Goal: Register for event/course: Sign up to attend an event or enroll in a course

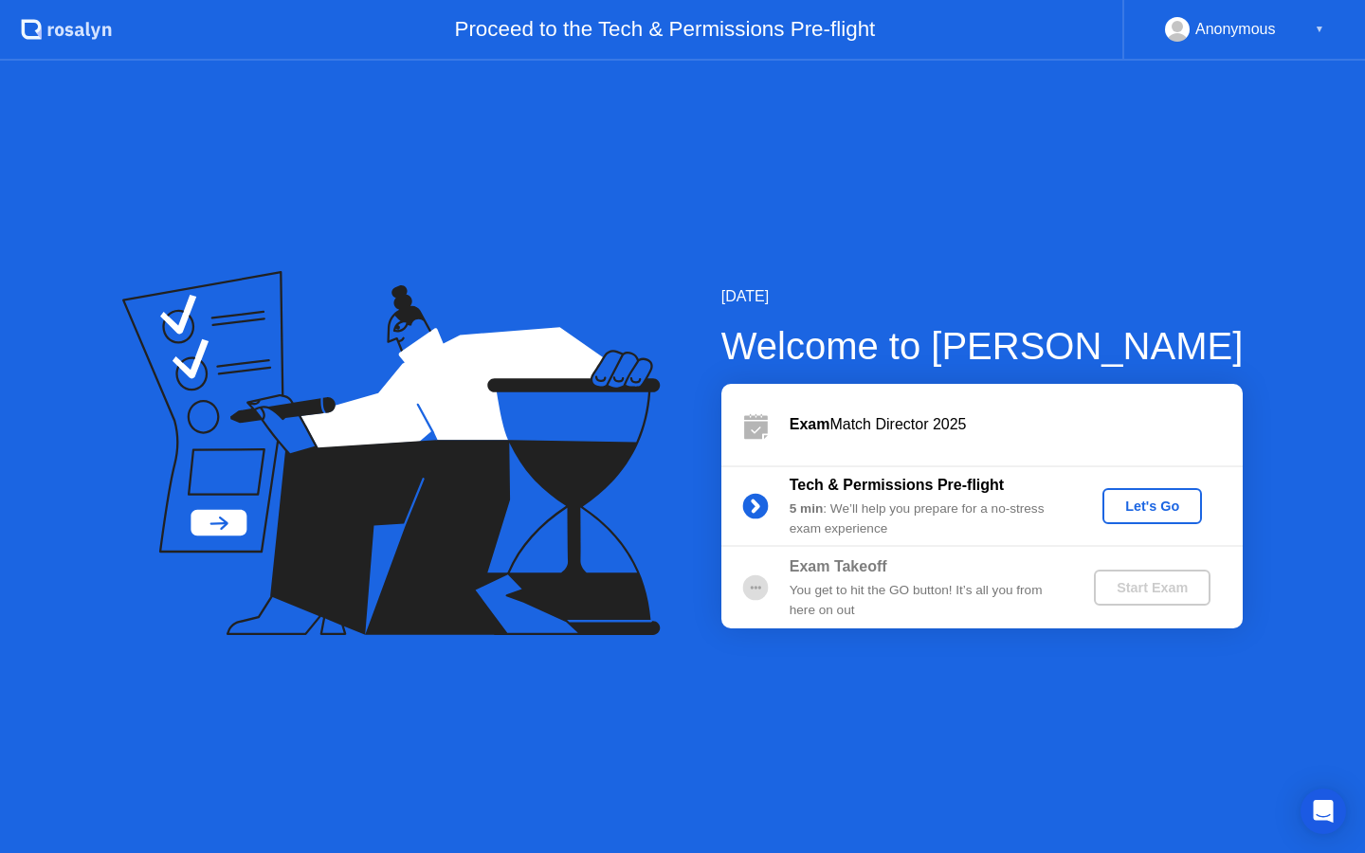
click at [1141, 503] on div "Let's Go" at bounding box center [1152, 505] width 84 height 15
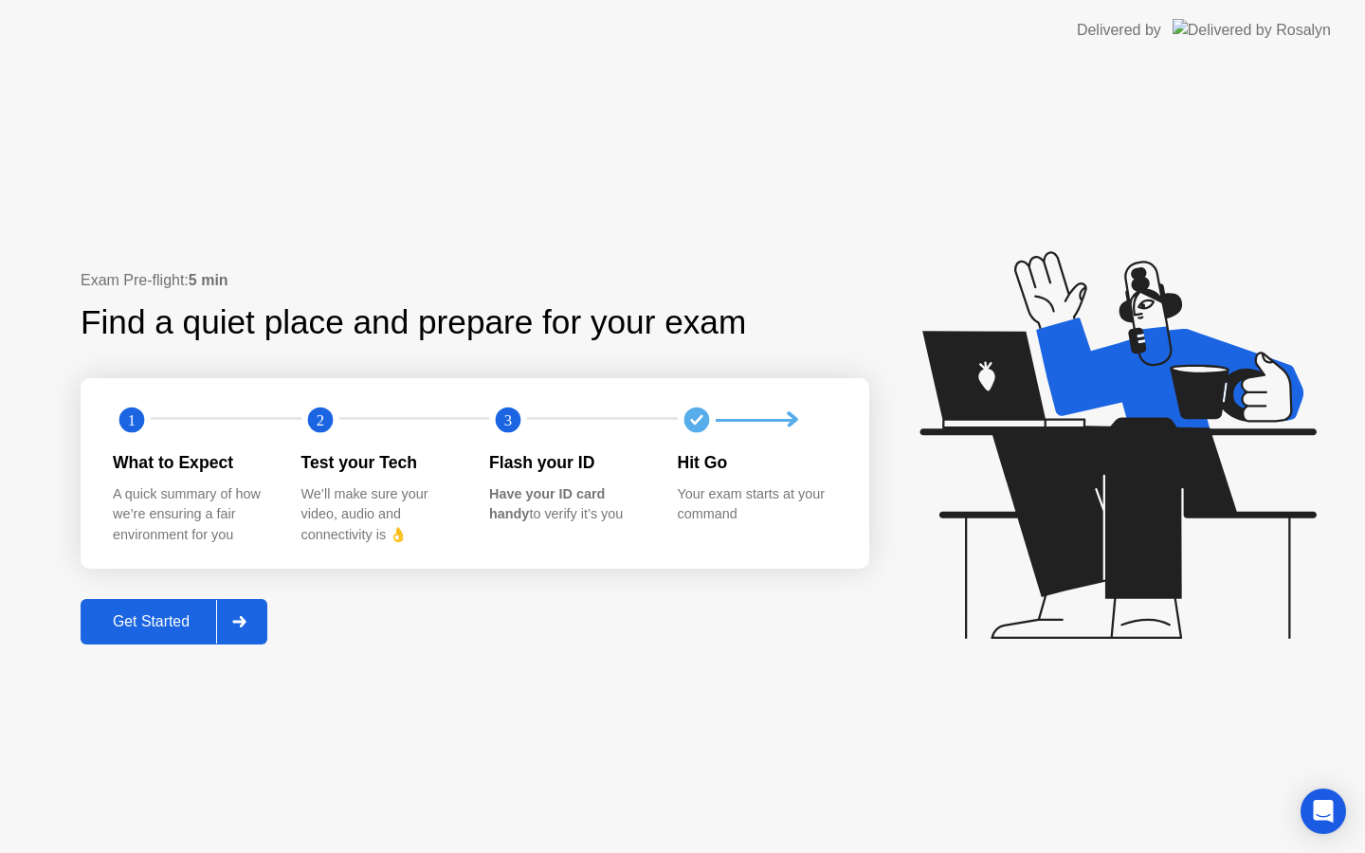
click at [176, 625] on div "Get Started" at bounding box center [151, 621] width 130 height 17
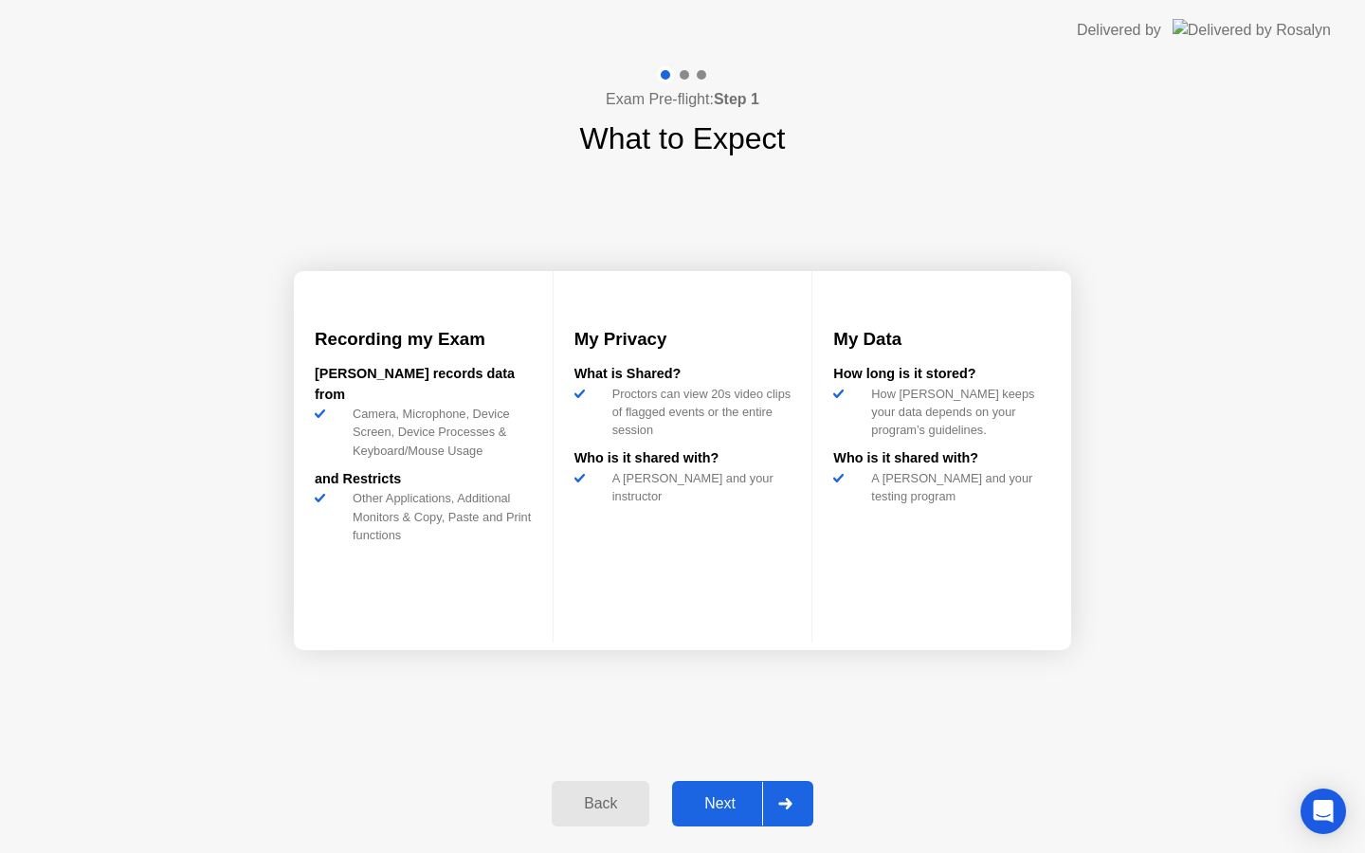
click at [719, 814] on button "Next" at bounding box center [742, 803] width 141 height 45
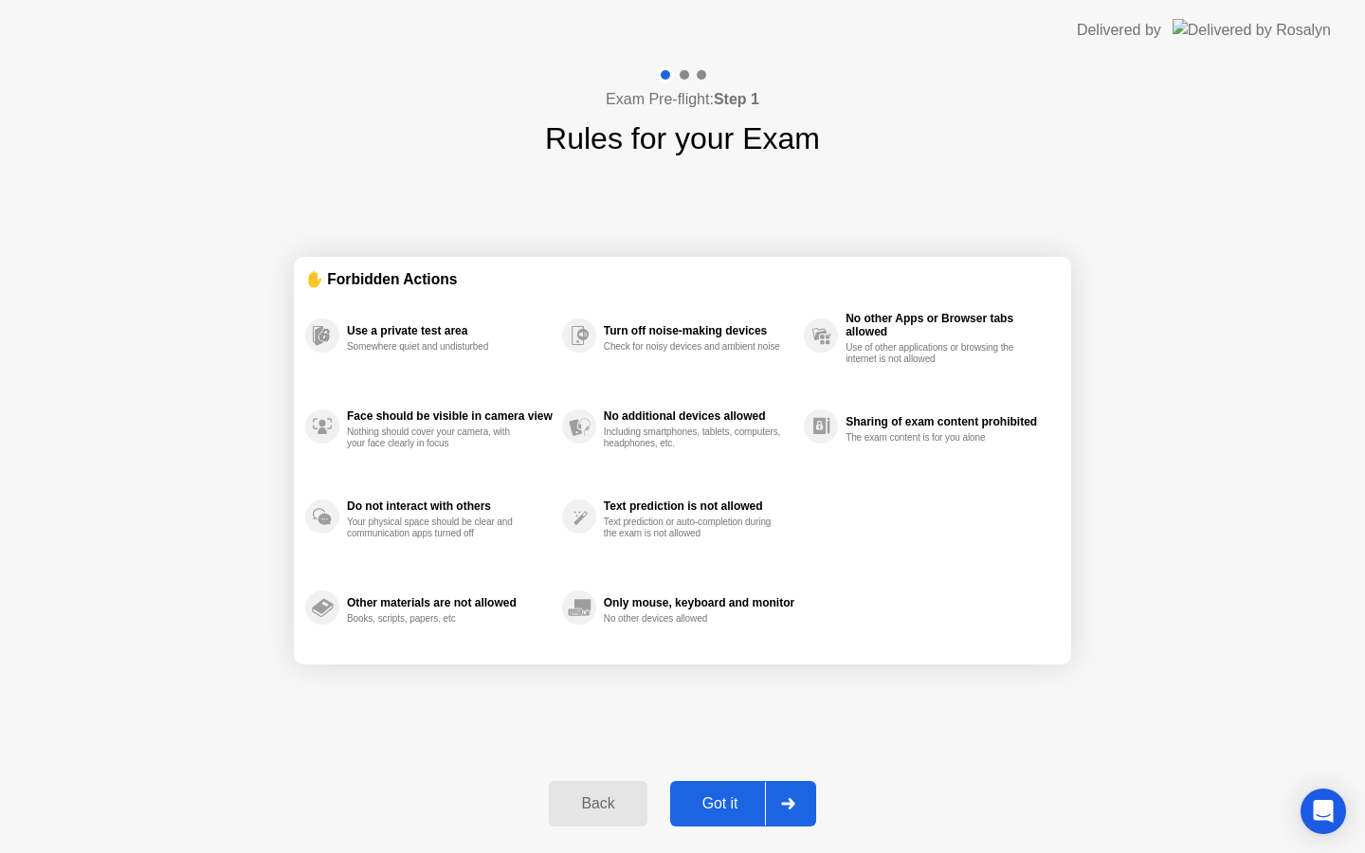
click at [719, 814] on button "Got it" at bounding box center [743, 803] width 146 height 45
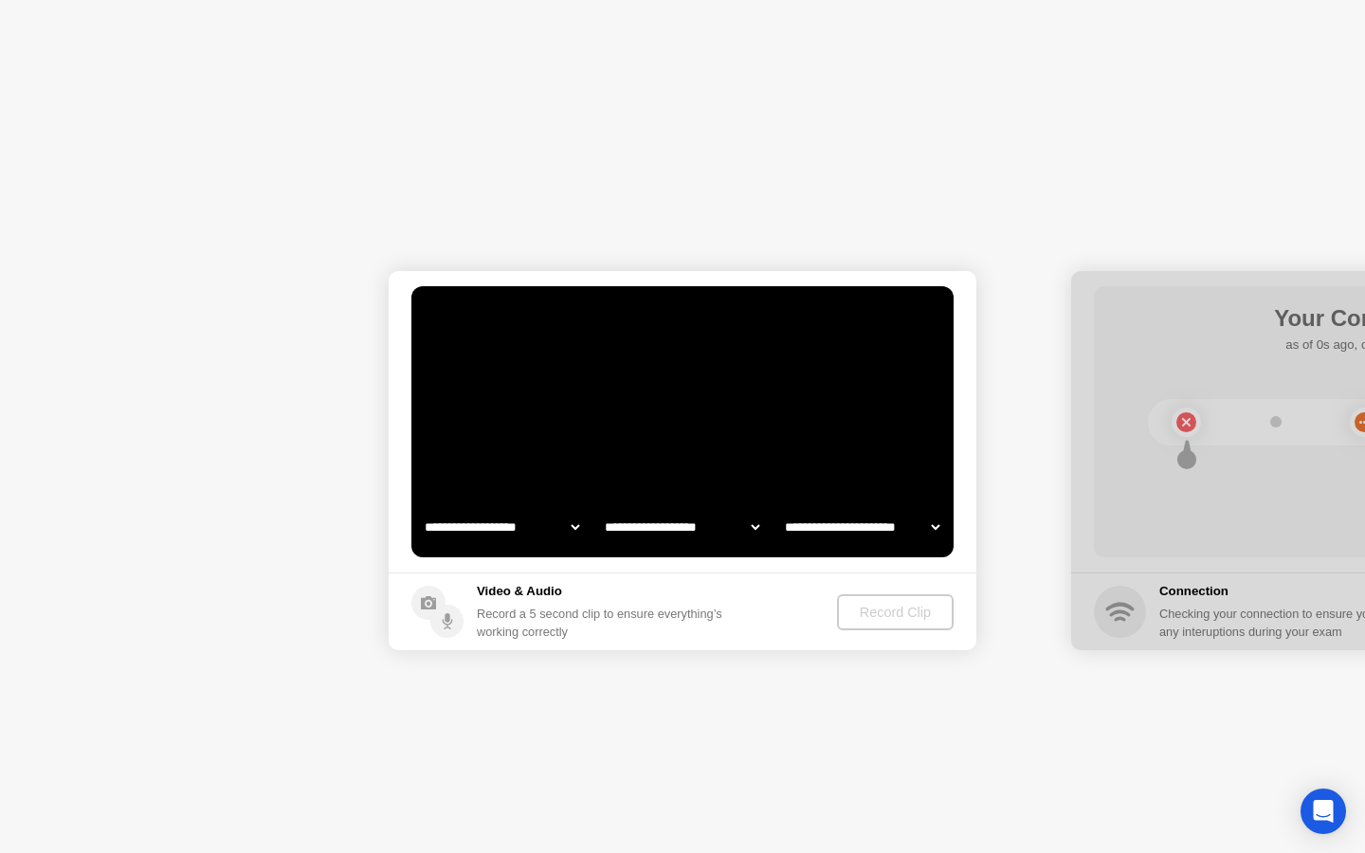
select select "**********"
select select "*******"
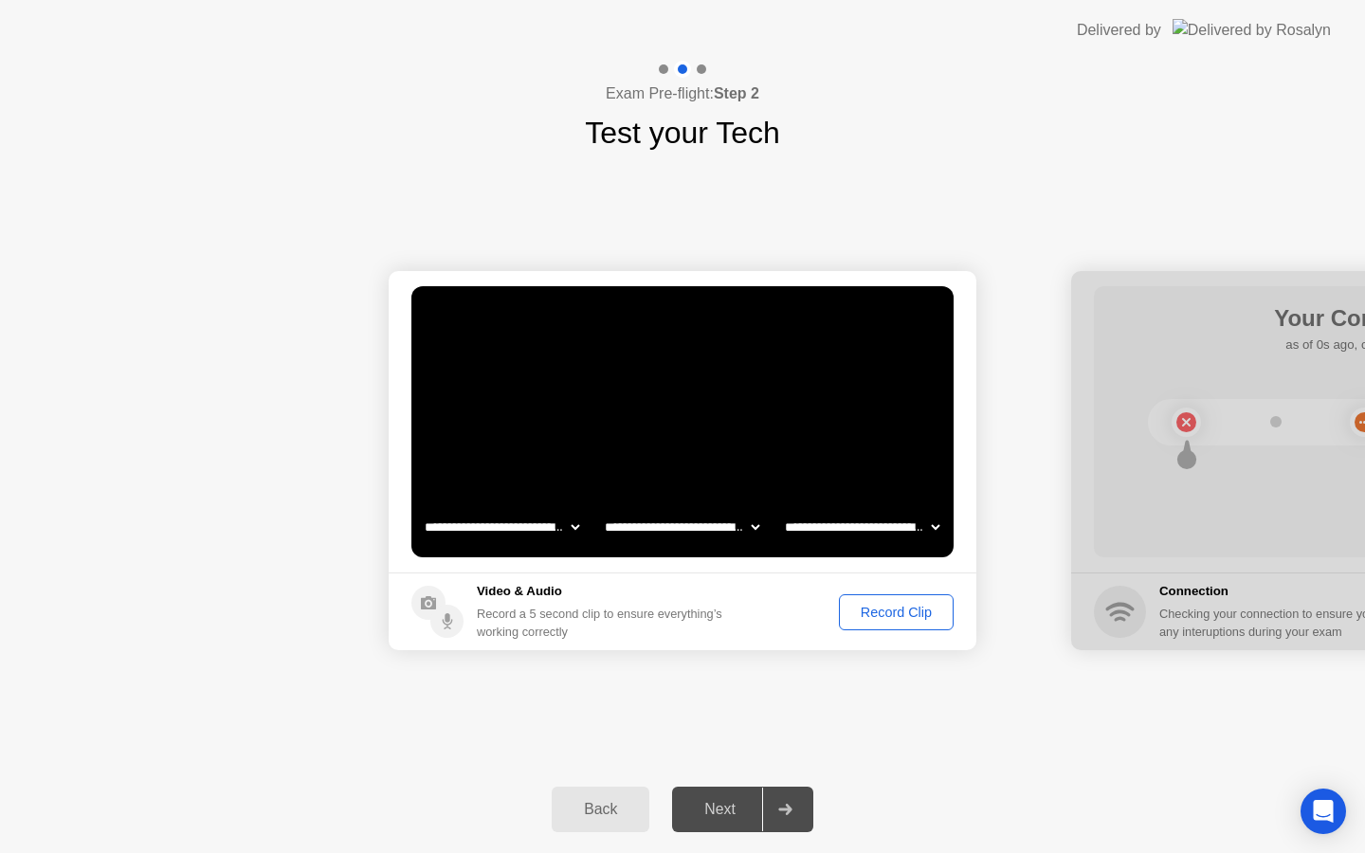
click at [896, 616] on div "Record Clip" at bounding box center [895, 612] width 101 height 15
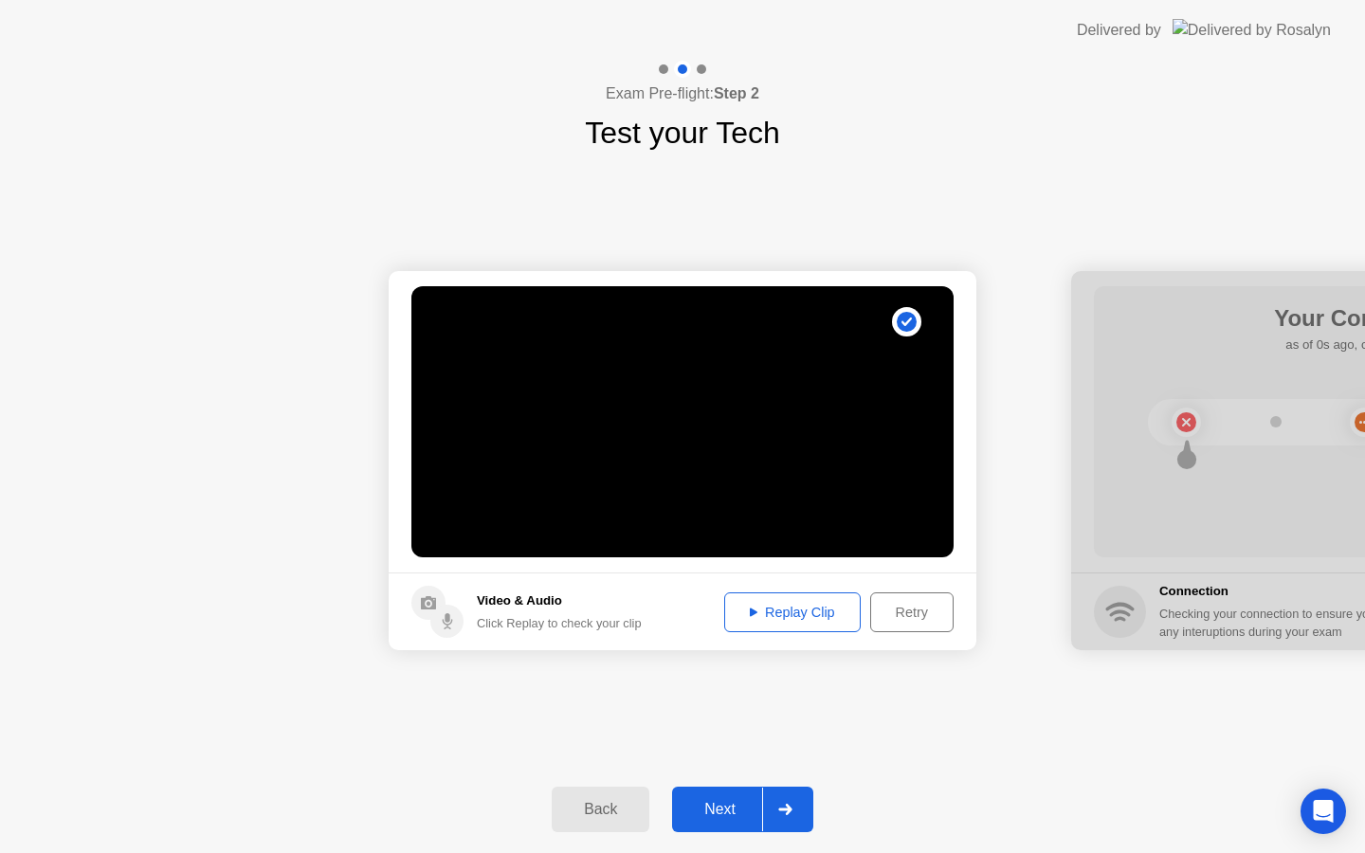
click at [793, 609] on div "Replay Clip" at bounding box center [792, 612] width 123 height 15
click at [894, 616] on div "Retry" at bounding box center [912, 612] width 70 height 15
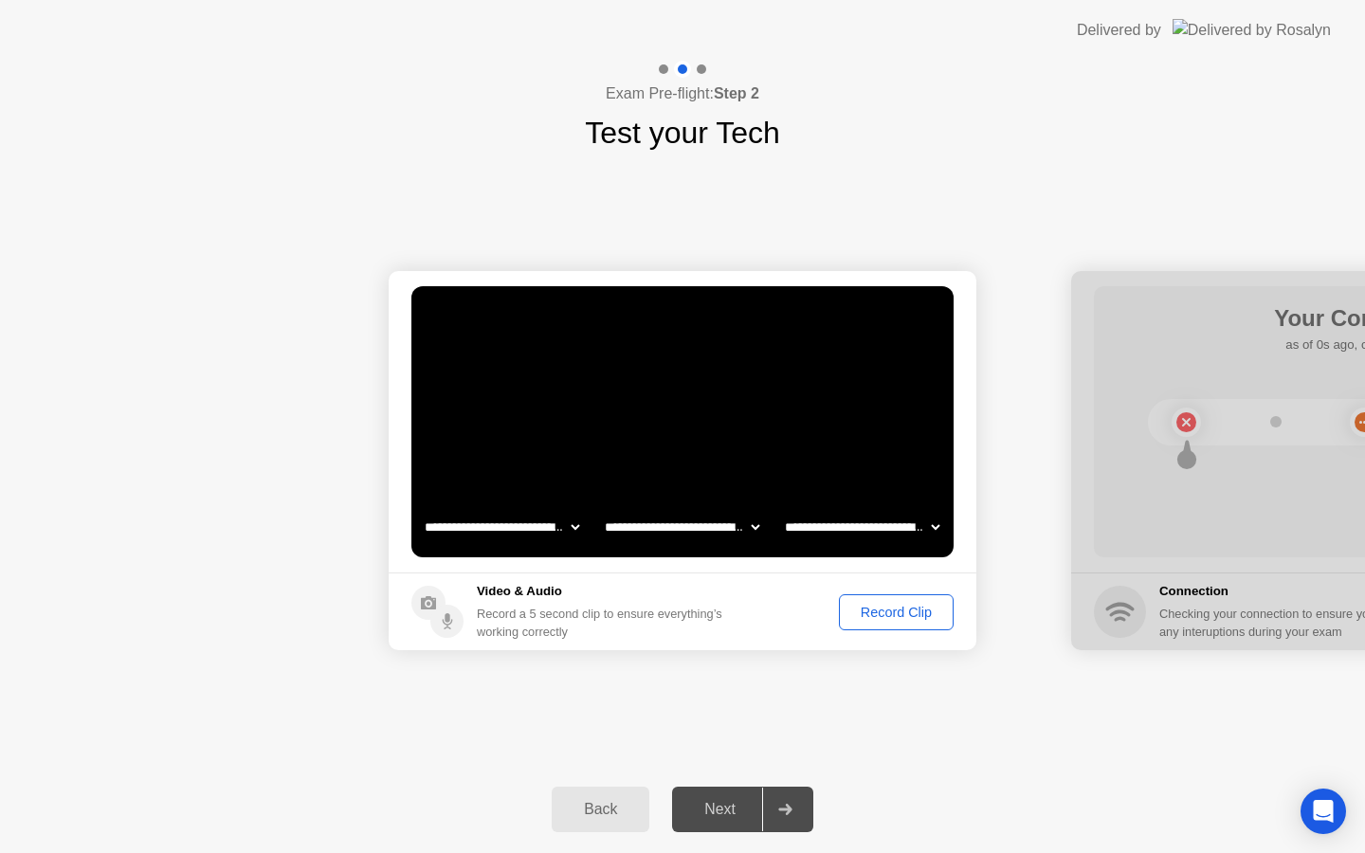
click at [894, 616] on div "Record Clip" at bounding box center [895, 612] width 101 height 15
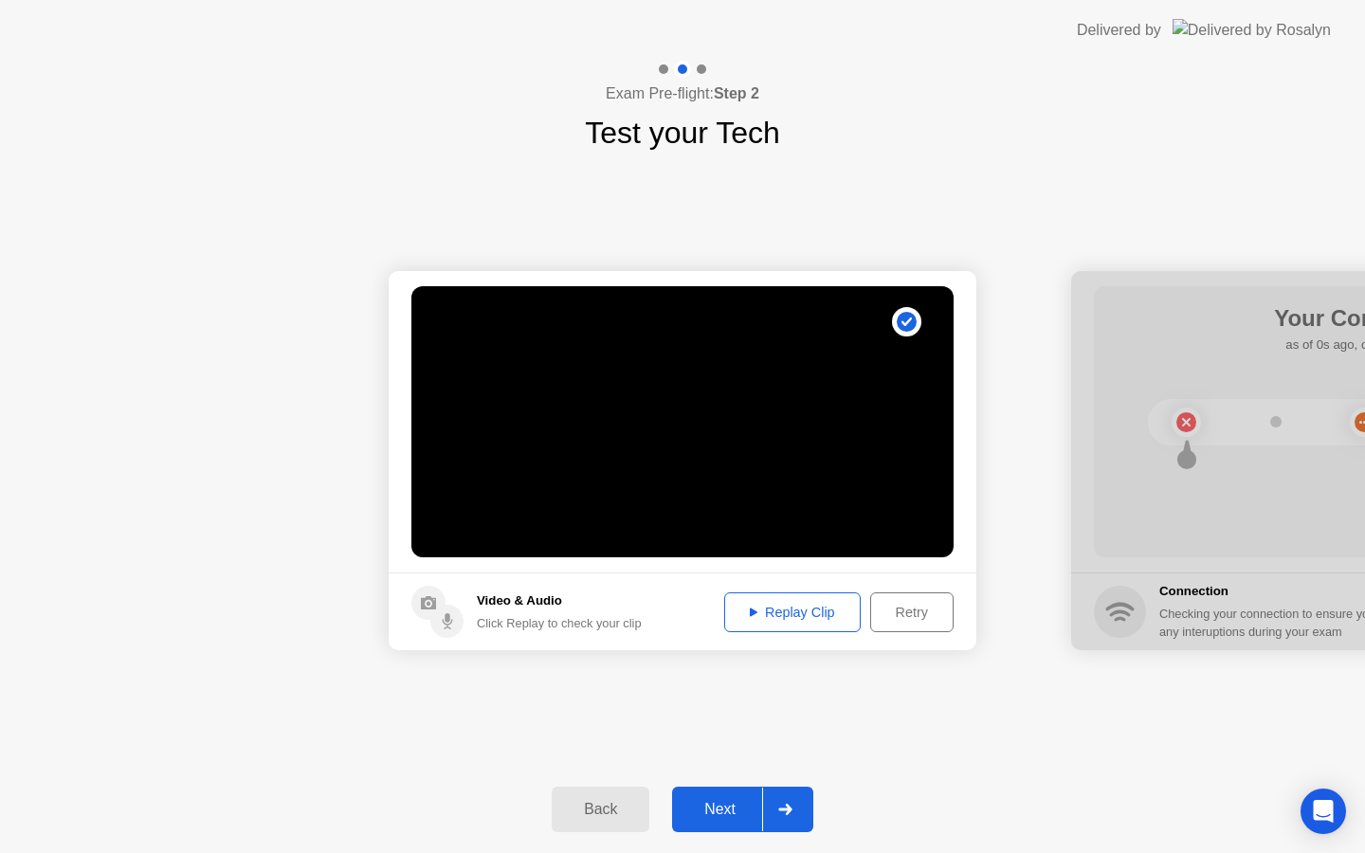
click at [799, 614] on div "Replay Clip" at bounding box center [792, 612] width 123 height 15
click at [731, 818] on div "Next" at bounding box center [720, 809] width 84 height 17
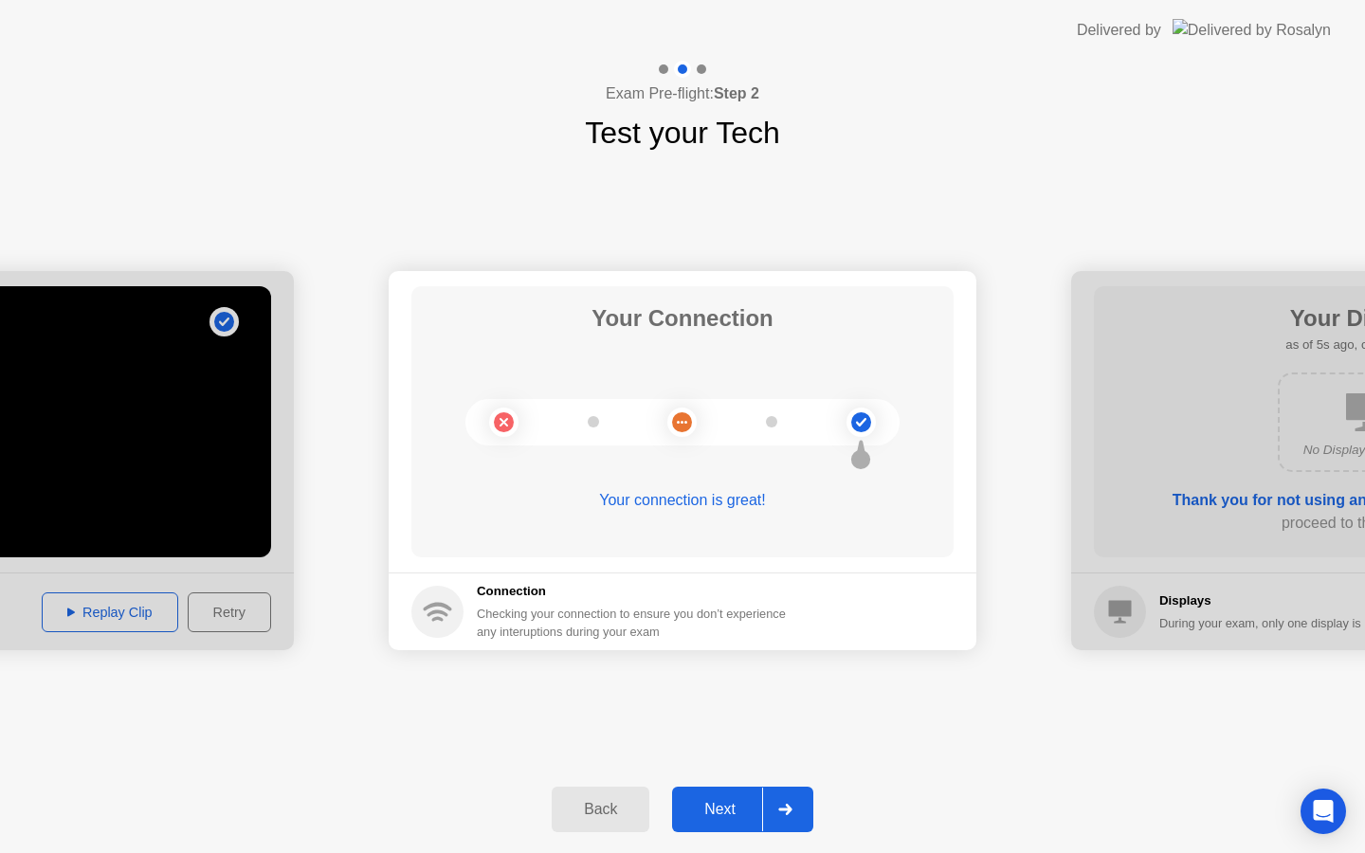
click at [724, 817] on div "Next" at bounding box center [720, 809] width 84 height 17
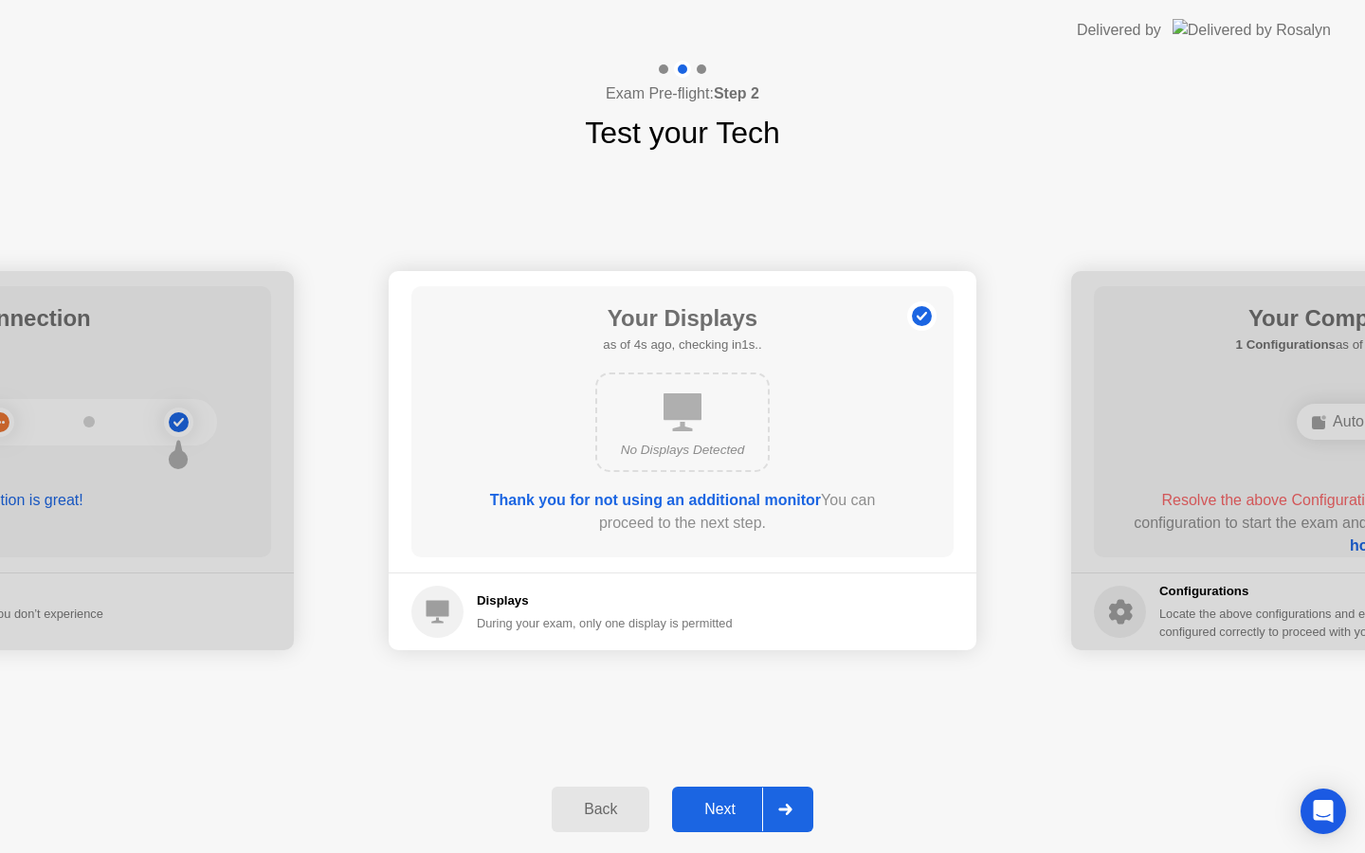
click at [720, 815] on div "Next" at bounding box center [720, 809] width 84 height 17
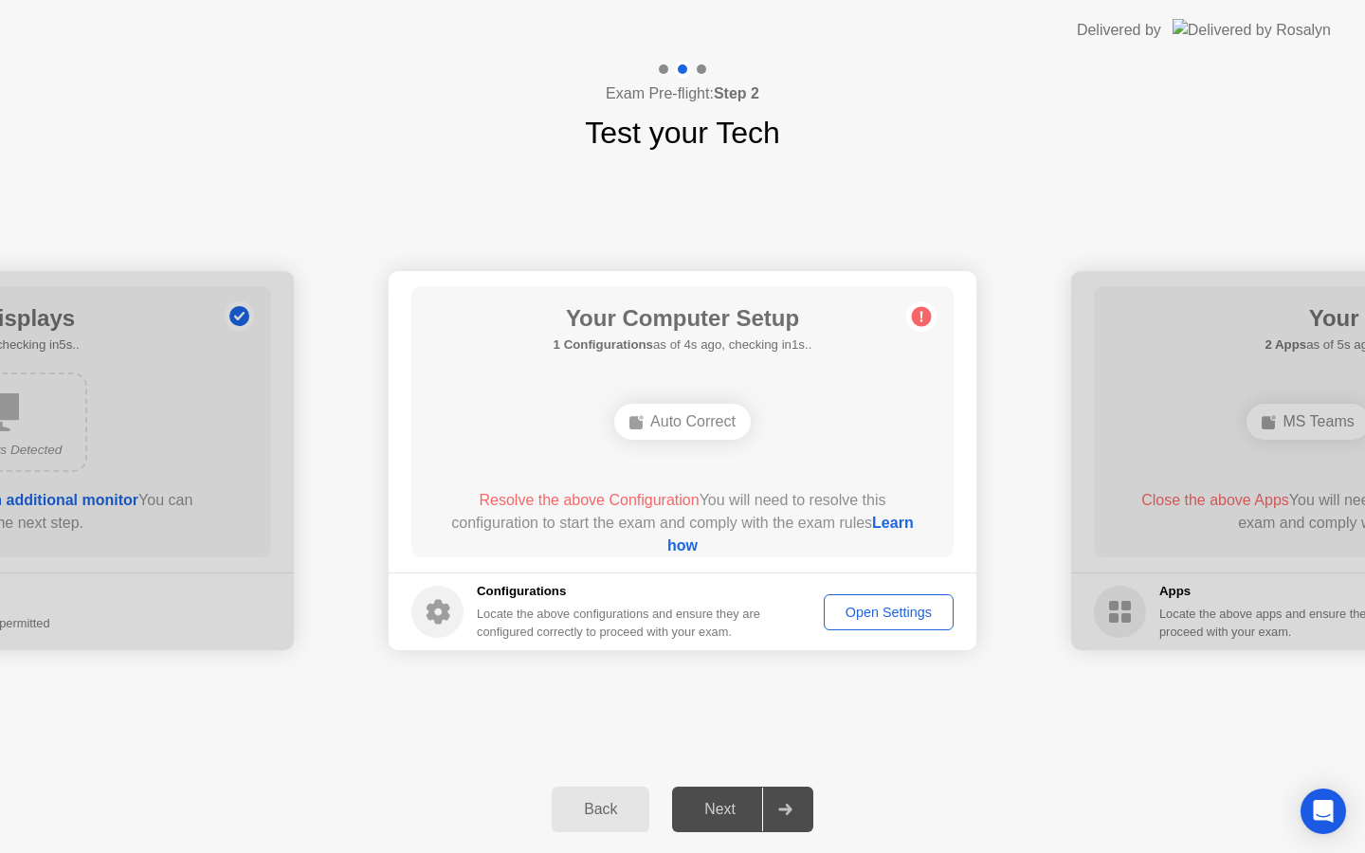
click at [720, 815] on div "Next" at bounding box center [720, 809] width 84 height 17
click at [671, 418] on div "Auto Correct" at bounding box center [682, 422] width 136 height 36
click at [711, 807] on div "Next" at bounding box center [720, 809] width 84 height 17
click at [876, 607] on div "Open Settings" at bounding box center [888, 612] width 117 height 15
click at [673, 424] on div "Auto Correct" at bounding box center [682, 422] width 136 height 36
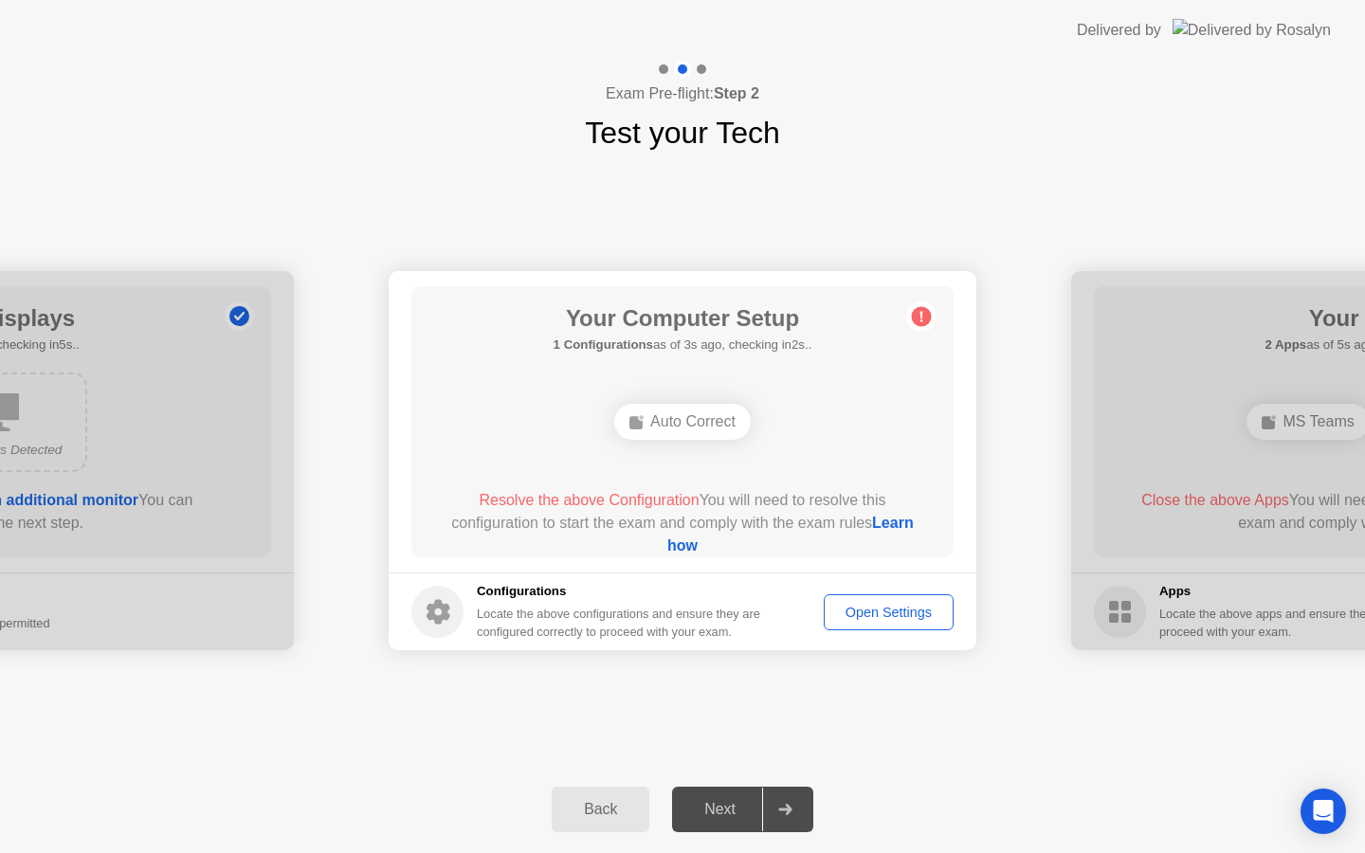
click at [673, 424] on div "Auto Correct" at bounding box center [682, 422] width 136 height 36
click at [870, 608] on div "Open Settings" at bounding box center [888, 612] width 117 height 15
click at [918, 317] on circle at bounding box center [922, 317] width 20 height 20
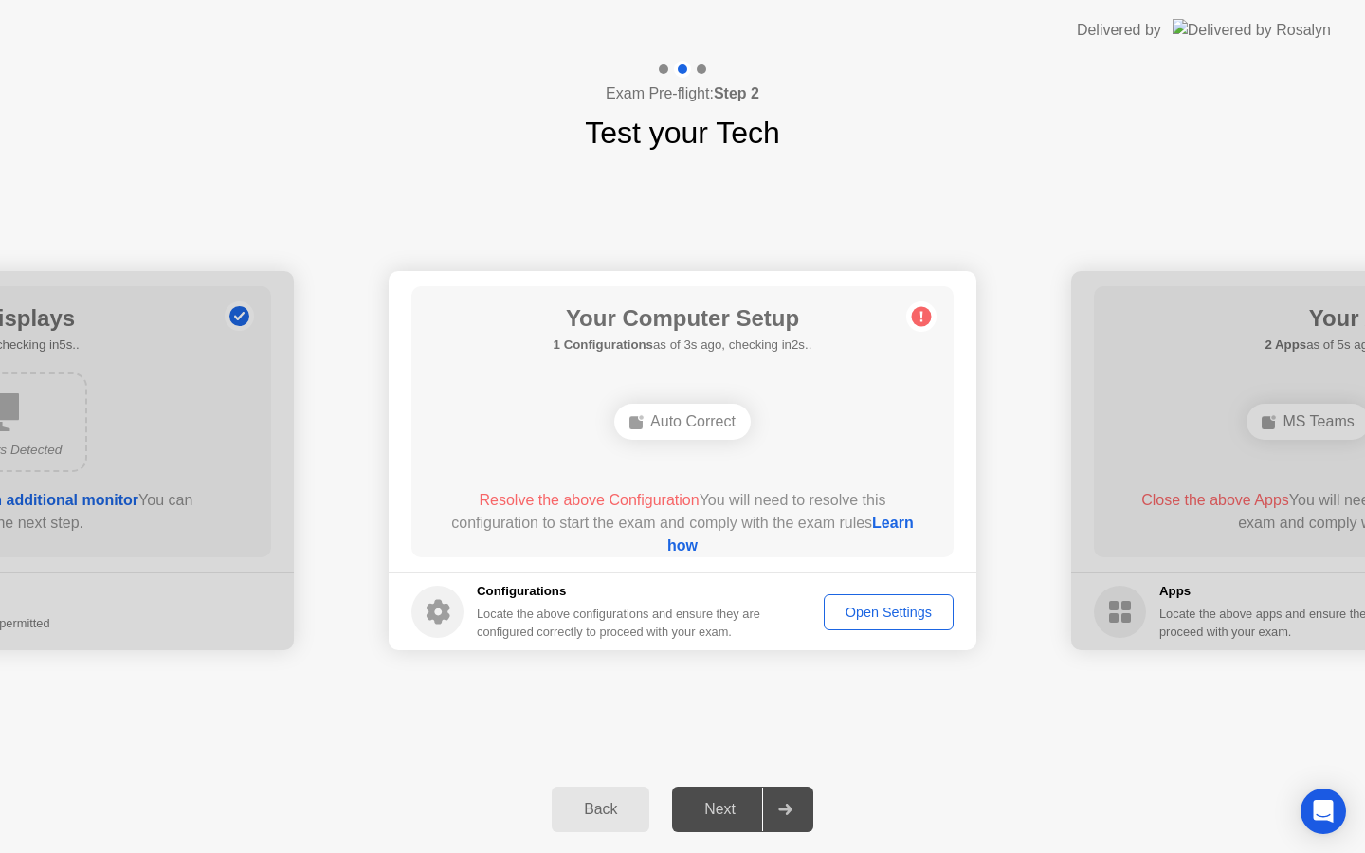
click at [918, 317] on circle at bounding box center [922, 317] width 20 height 20
click at [711, 809] on div "Next" at bounding box center [720, 809] width 84 height 17
click at [501, 629] on div "**********" at bounding box center [682, 460] width 1365 height 610
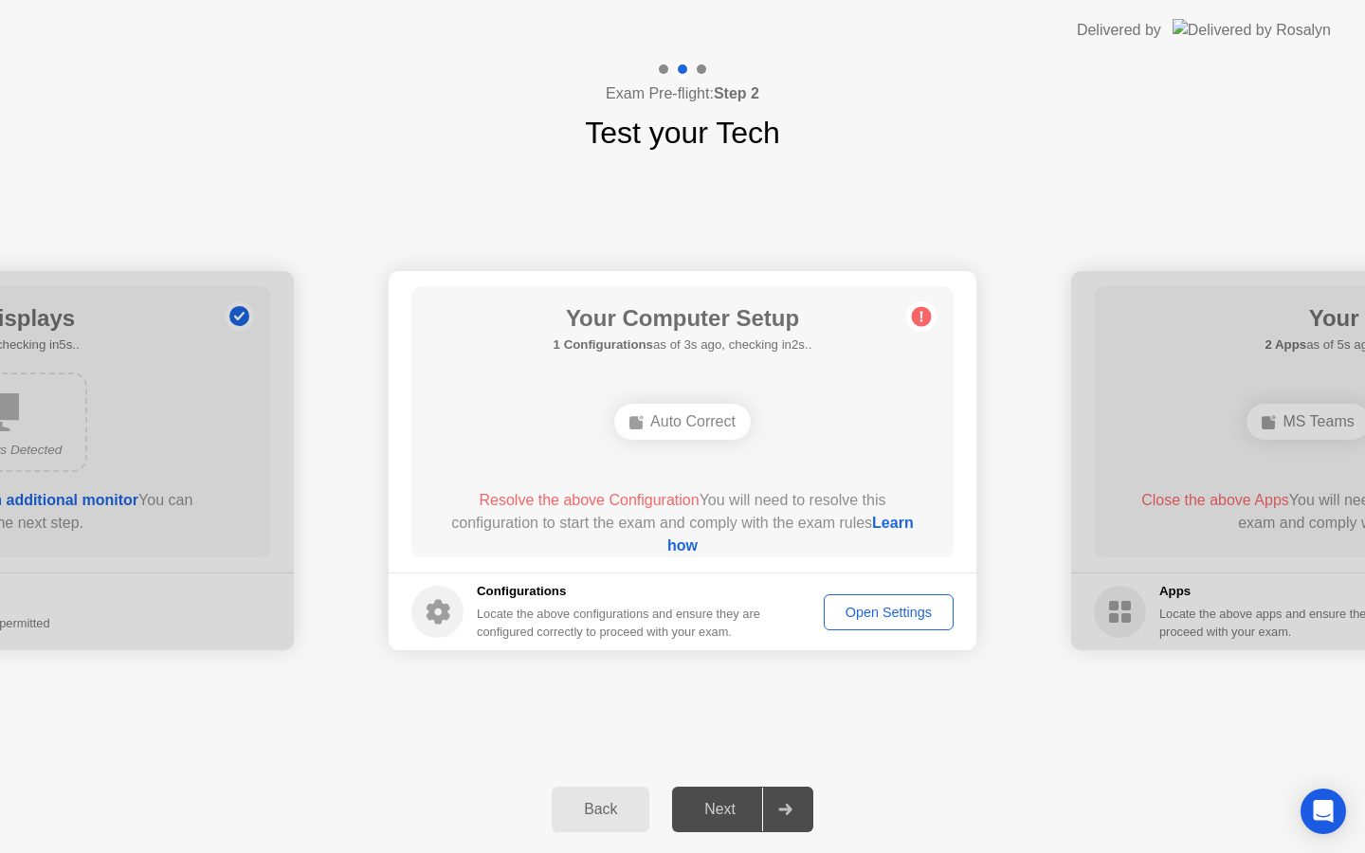
click at [435, 589] on circle at bounding box center [437, 612] width 52 height 52
drag, startPoint x: 679, startPoint y: 465, endPoint x: 671, endPoint y: 428, distance: 37.7
click at [671, 428] on div "Your Computer Setup 1 Configurations as of 4s ago, checking in1s.. Auto Correct…" at bounding box center [682, 421] width 542 height 271
click at [672, 428] on div "Auto Correct" at bounding box center [682, 422] width 136 height 36
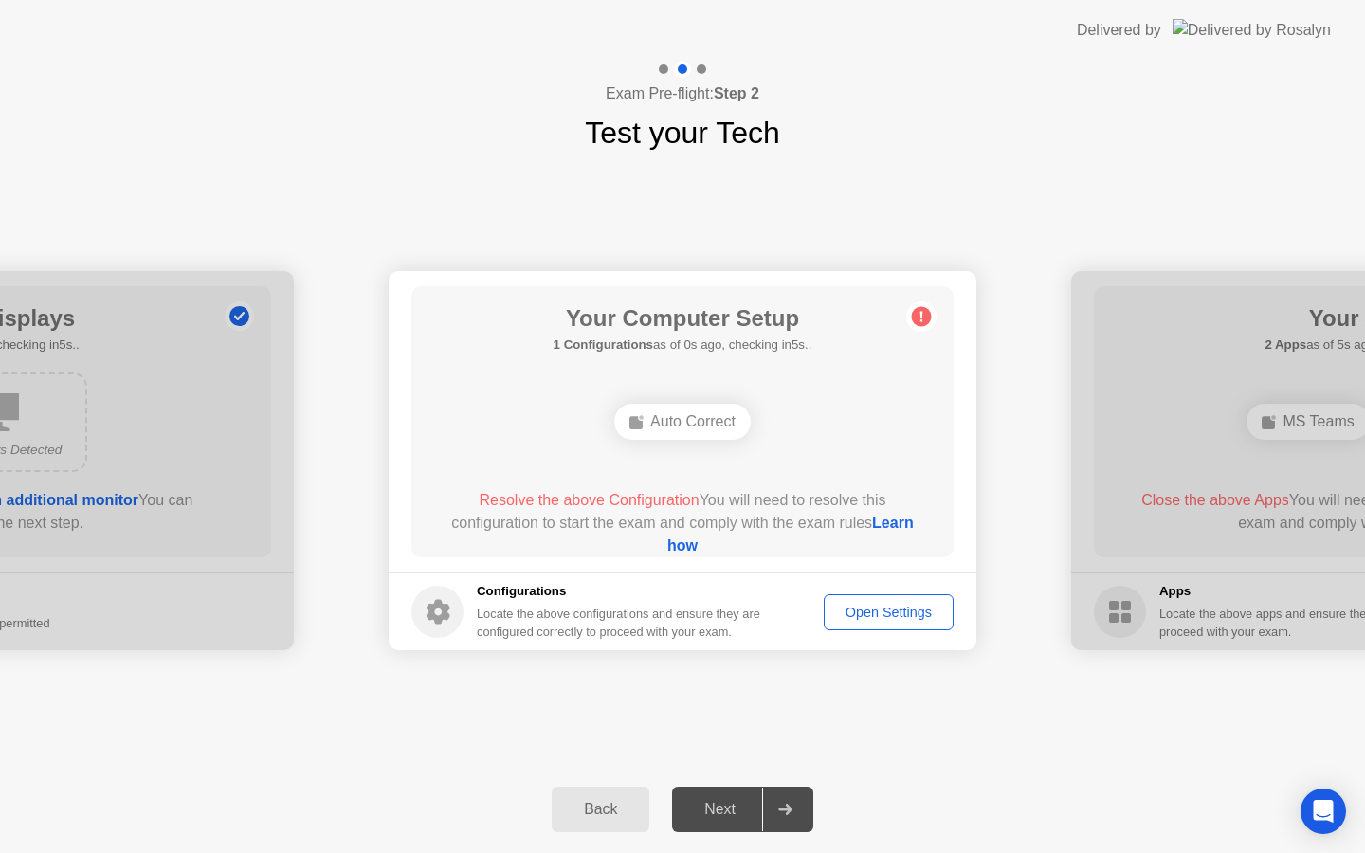
click at [672, 428] on div "Auto Correct" at bounding box center [682, 422] width 136 height 36
click at [671, 427] on div "Auto Correct" at bounding box center [682, 422] width 136 height 36
click at [681, 545] on link "Learn how" at bounding box center [790, 534] width 246 height 39
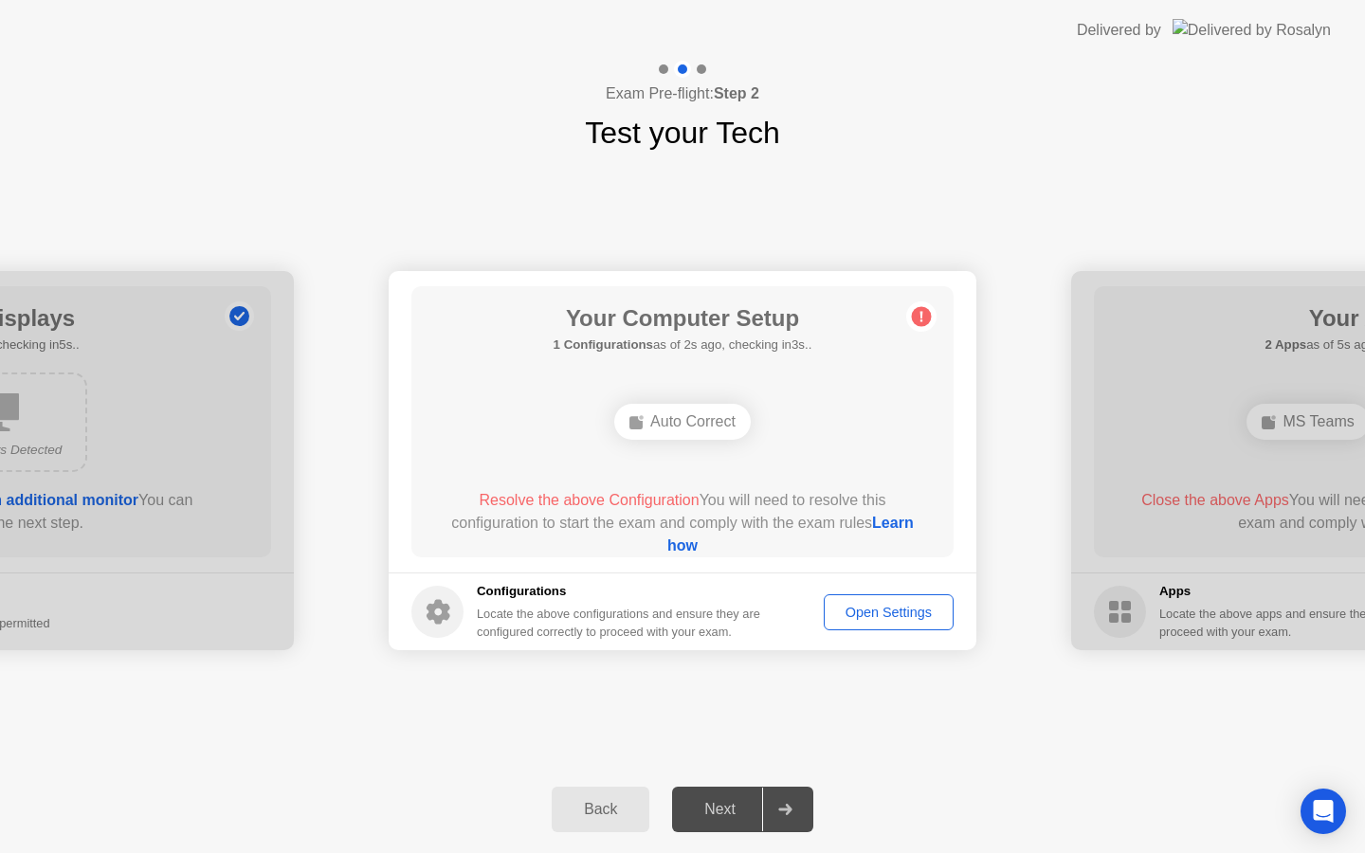
click at [966, 806] on div "Back Next" at bounding box center [682, 809] width 1365 height 87
click at [742, 628] on div "Locate the above configurations and ensure they are configured correctly to pro…" at bounding box center [620, 623] width 287 height 36
click at [868, 609] on div "Open Settings" at bounding box center [888, 612] width 117 height 15
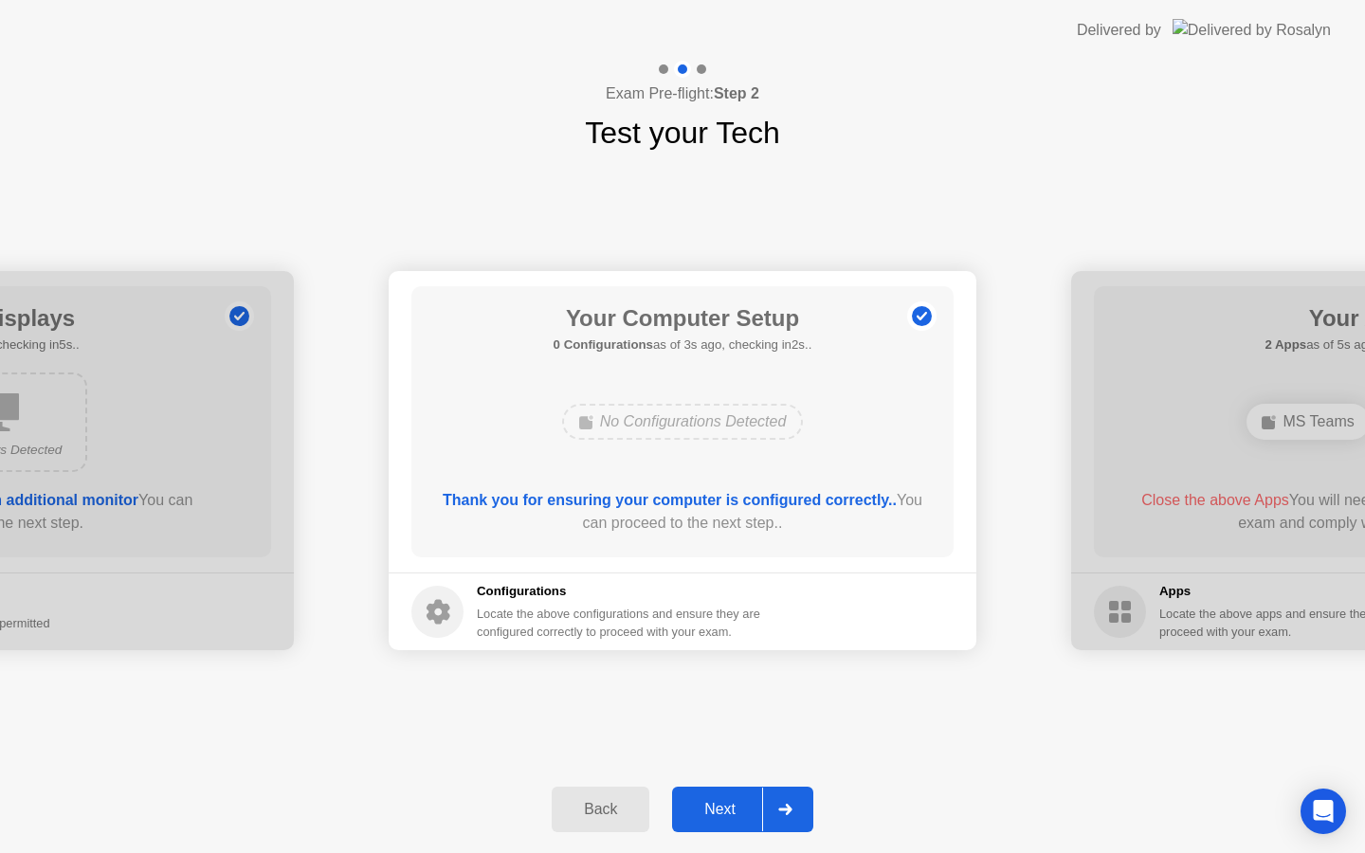
click at [974, 807] on div "Back Next" at bounding box center [682, 809] width 1365 height 87
click at [465, 715] on div "**********" at bounding box center [682, 460] width 1365 height 610
click at [710, 812] on div "Next" at bounding box center [720, 809] width 84 height 17
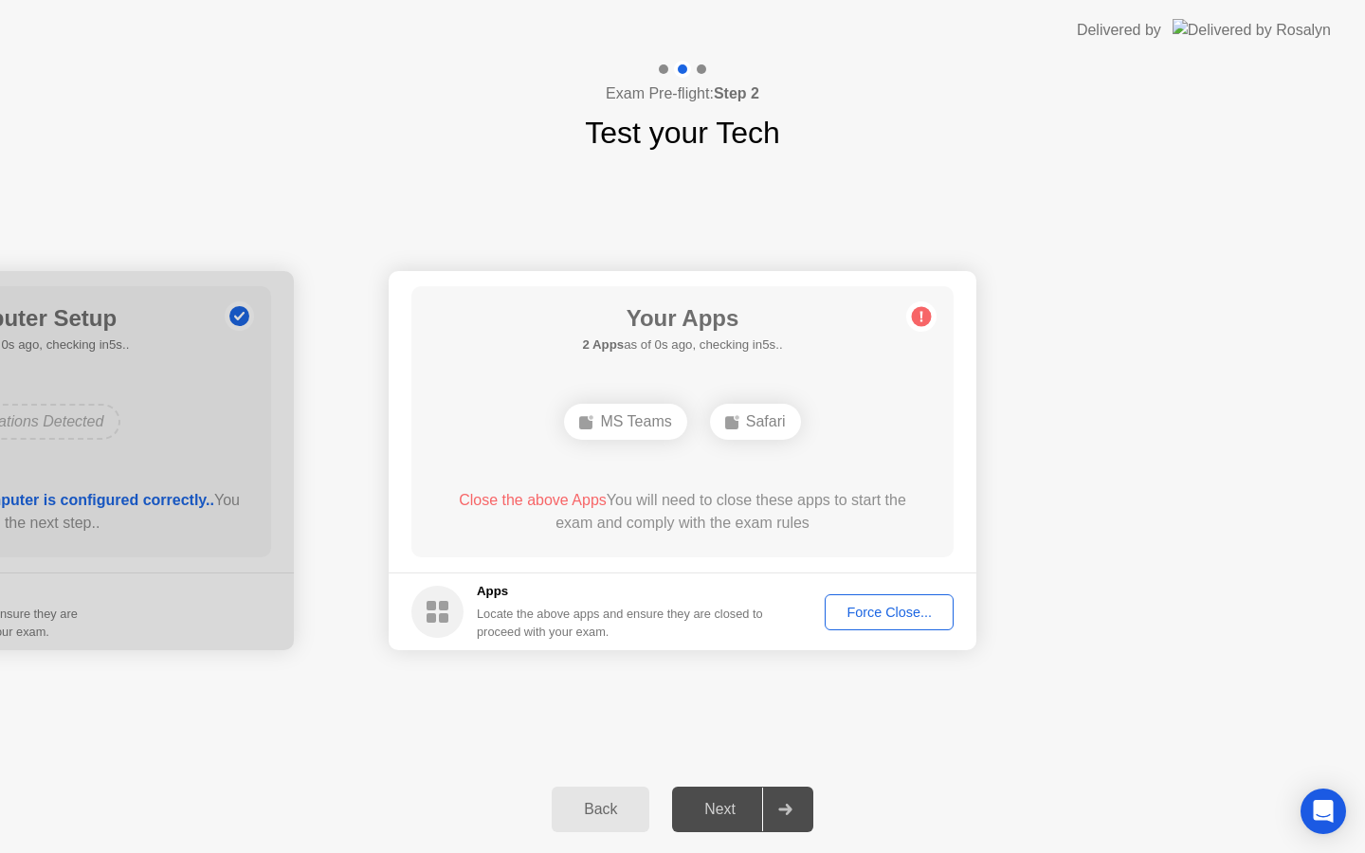
click at [899, 608] on div "Force Close..." at bounding box center [889, 612] width 116 height 15
click at [890, 615] on div "Force Close..." at bounding box center [889, 612] width 116 height 15
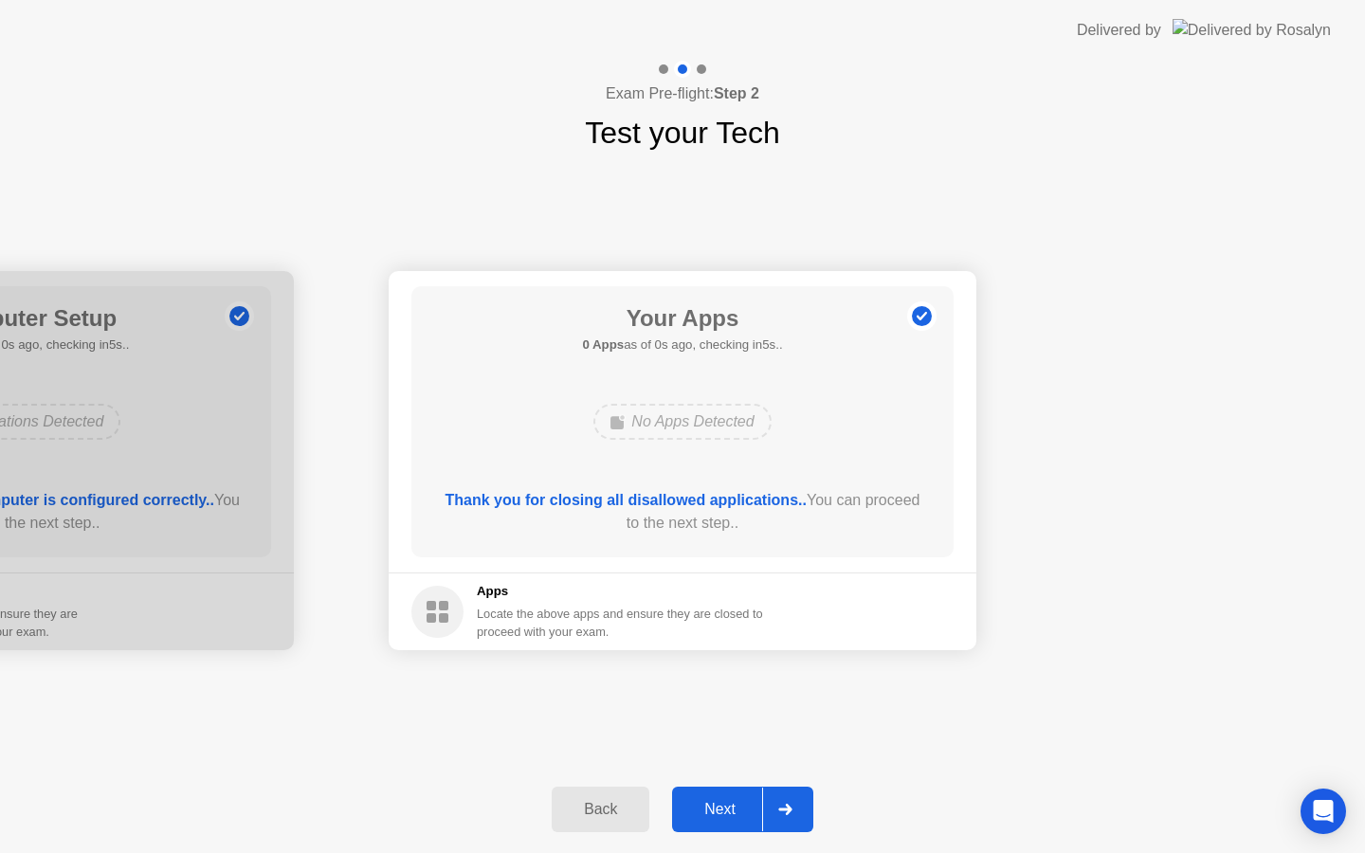
click at [746, 480] on div "Your Apps 0 Apps as of 0s ago, checking in5s.. No Apps Detected Thank you for c…" at bounding box center [682, 421] width 542 height 271
click at [721, 817] on div "Next" at bounding box center [720, 809] width 84 height 17
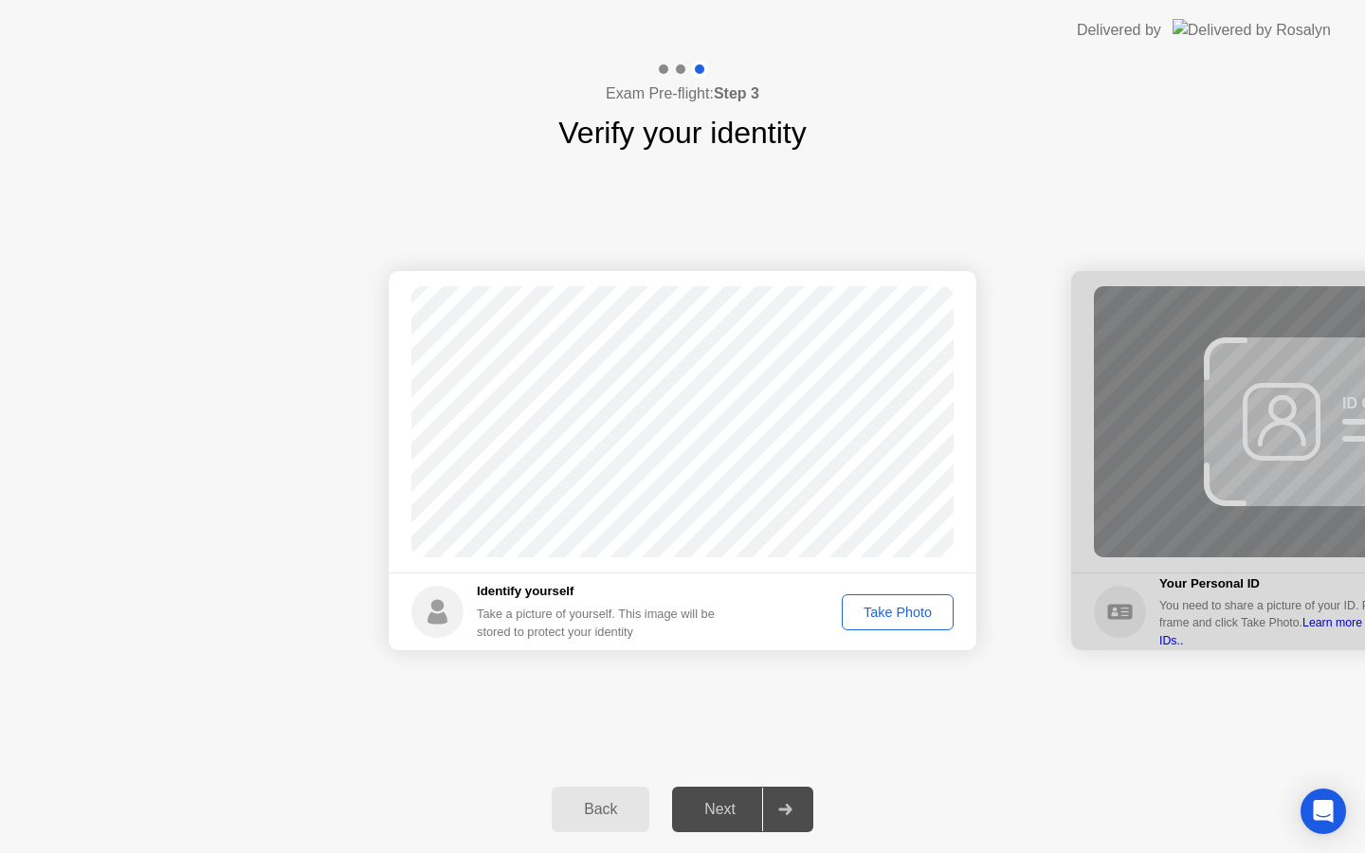
click at [888, 610] on div "Take Photo" at bounding box center [897, 612] width 99 height 15
click at [715, 818] on div "Next" at bounding box center [720, 809] width 84 height 17
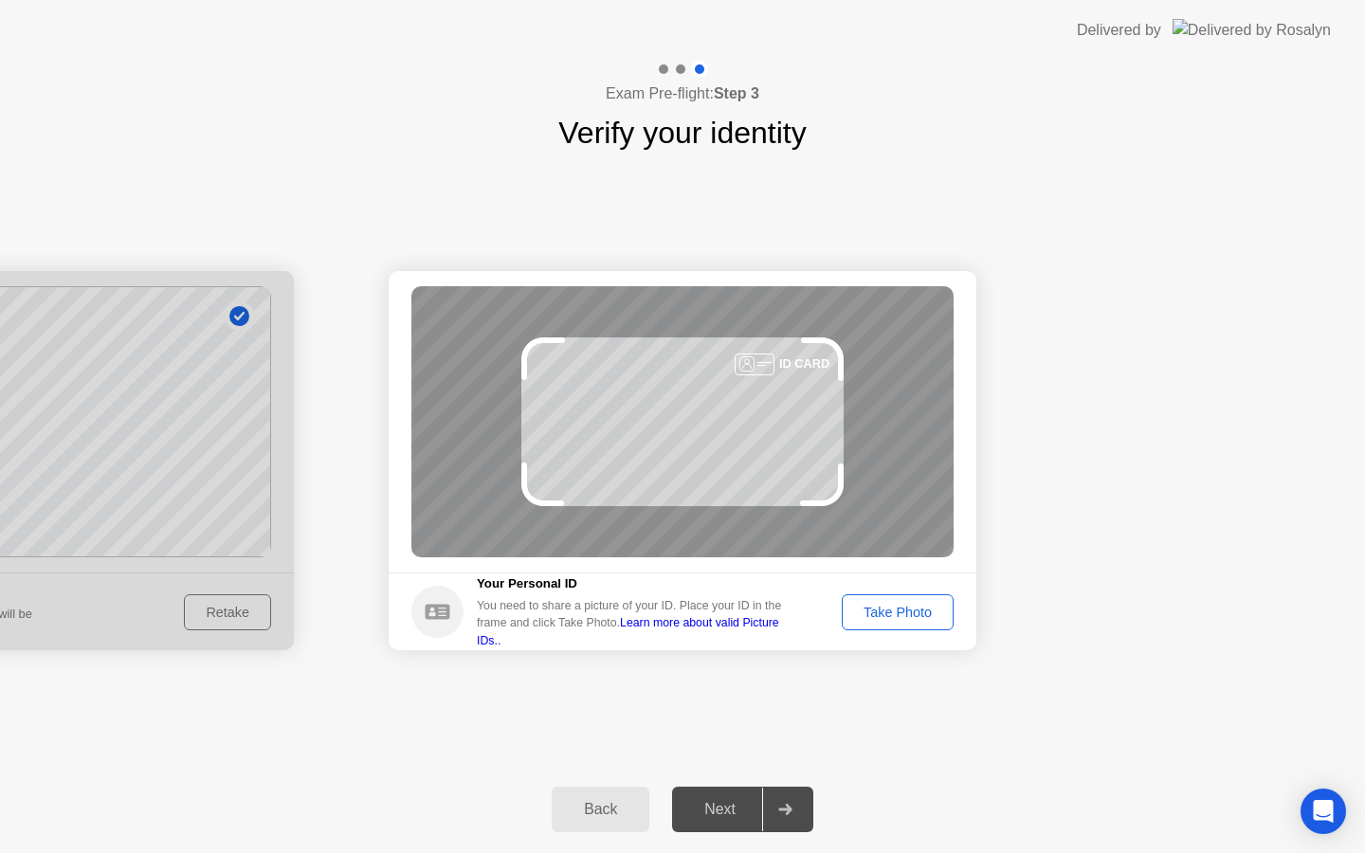
click at [891, 610] on div "Take Photo" at bounding box center [897, 612] width 99 height 15
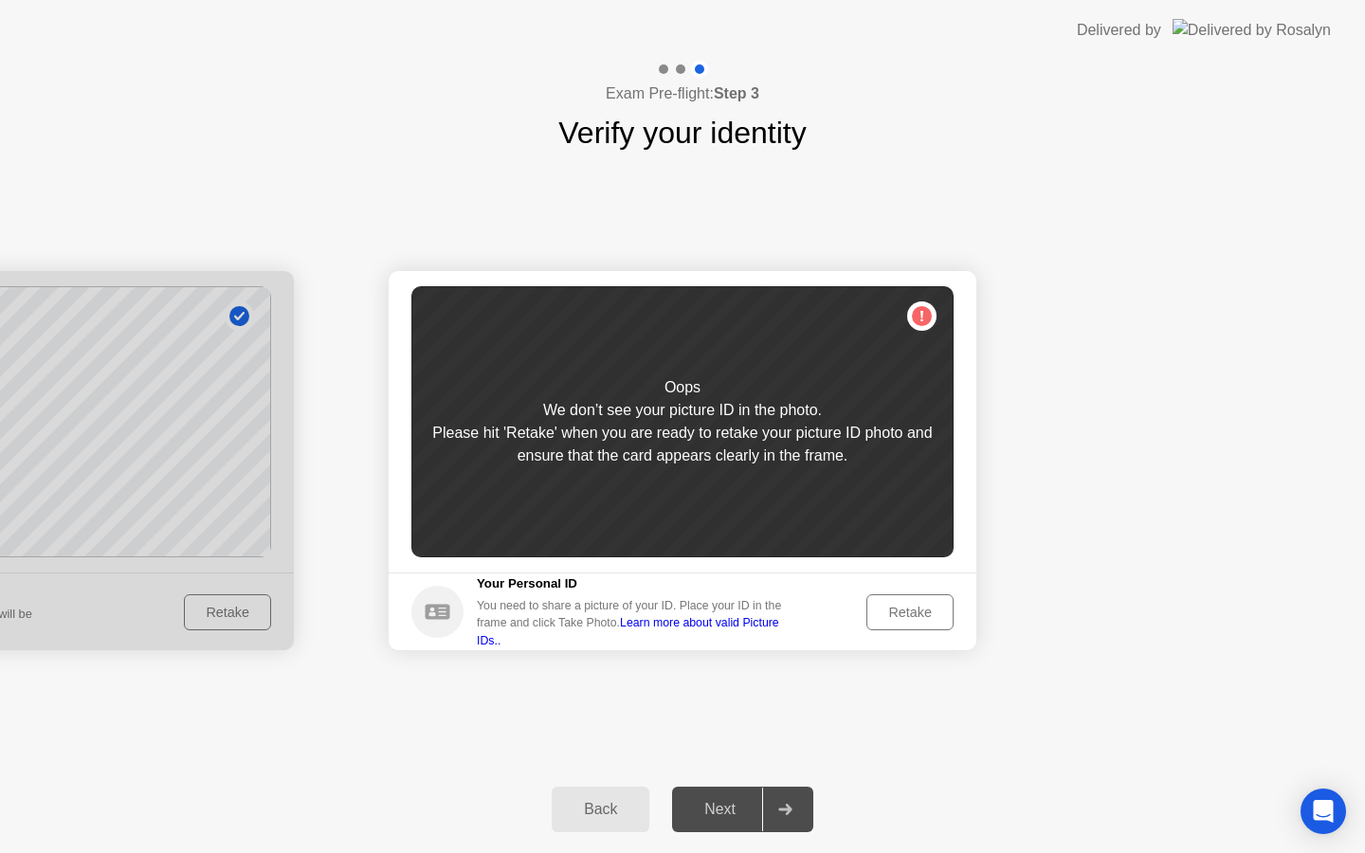
click at [910, 618] on div "Retake" at bounding box center [910, 612] width 74 height 15
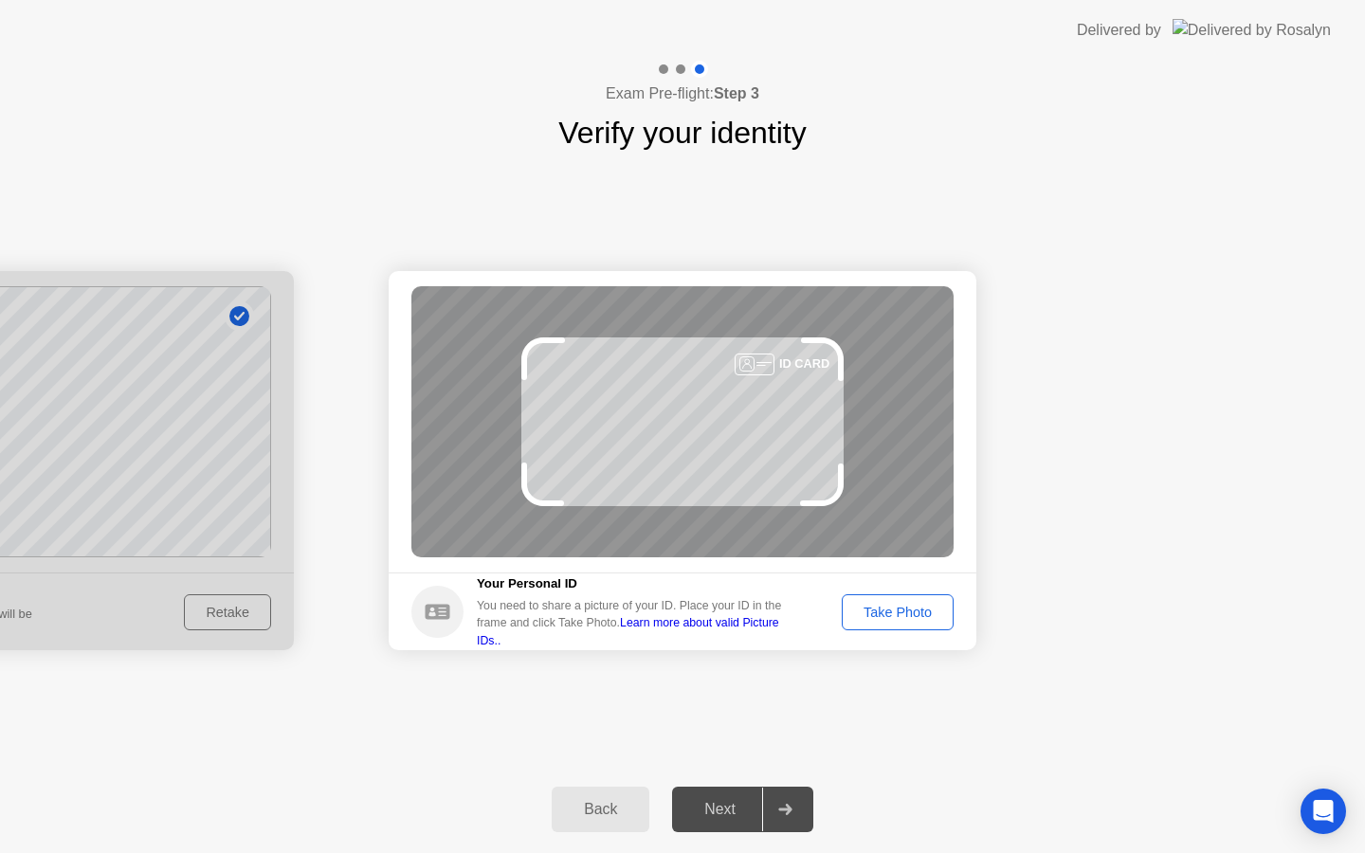
click at [910, 618] on div "Take Photo" at bounding box center [897, 612] width 99 height 15
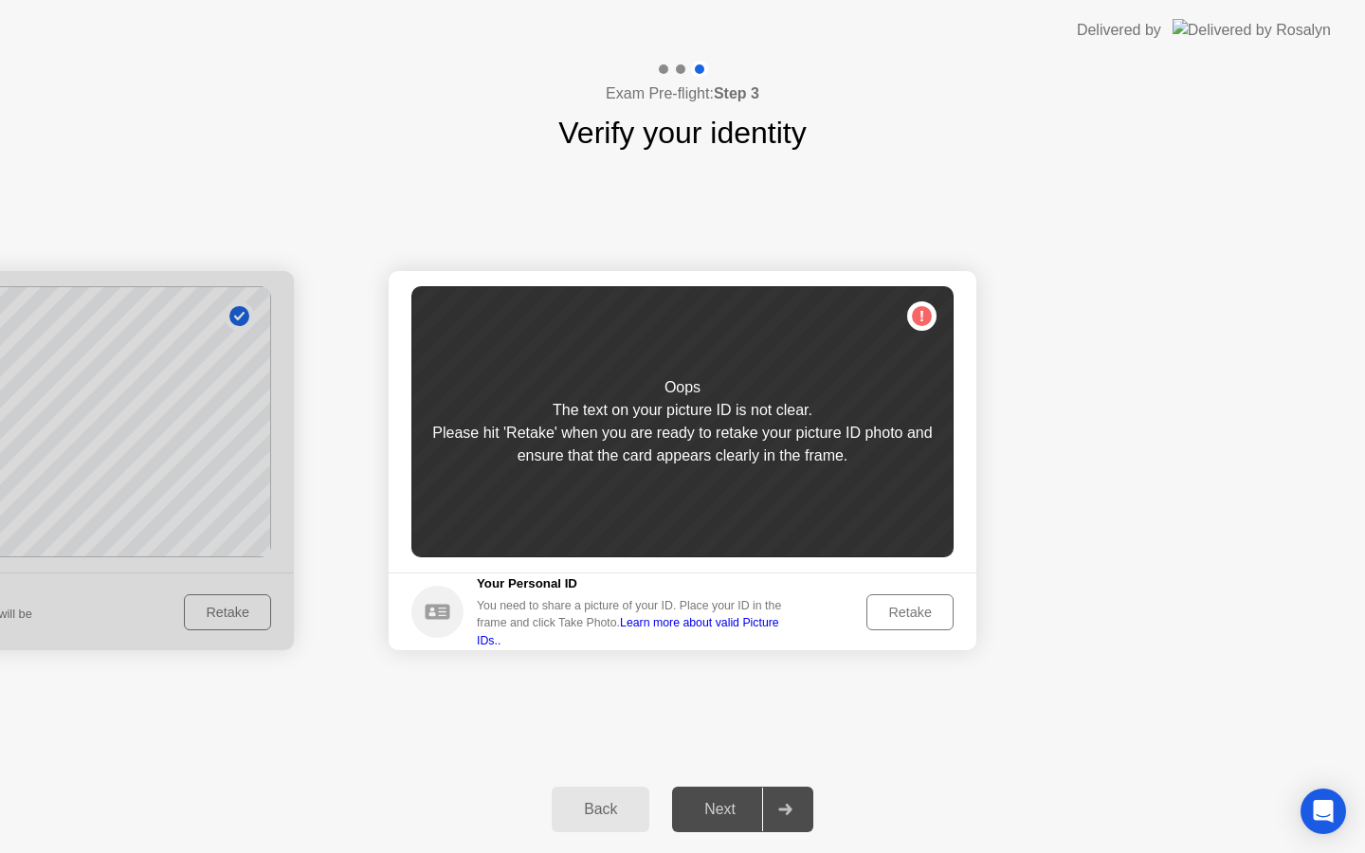
click at [910, 618] on div "Retake" at bounding box center [910, 612] width 74 height 15
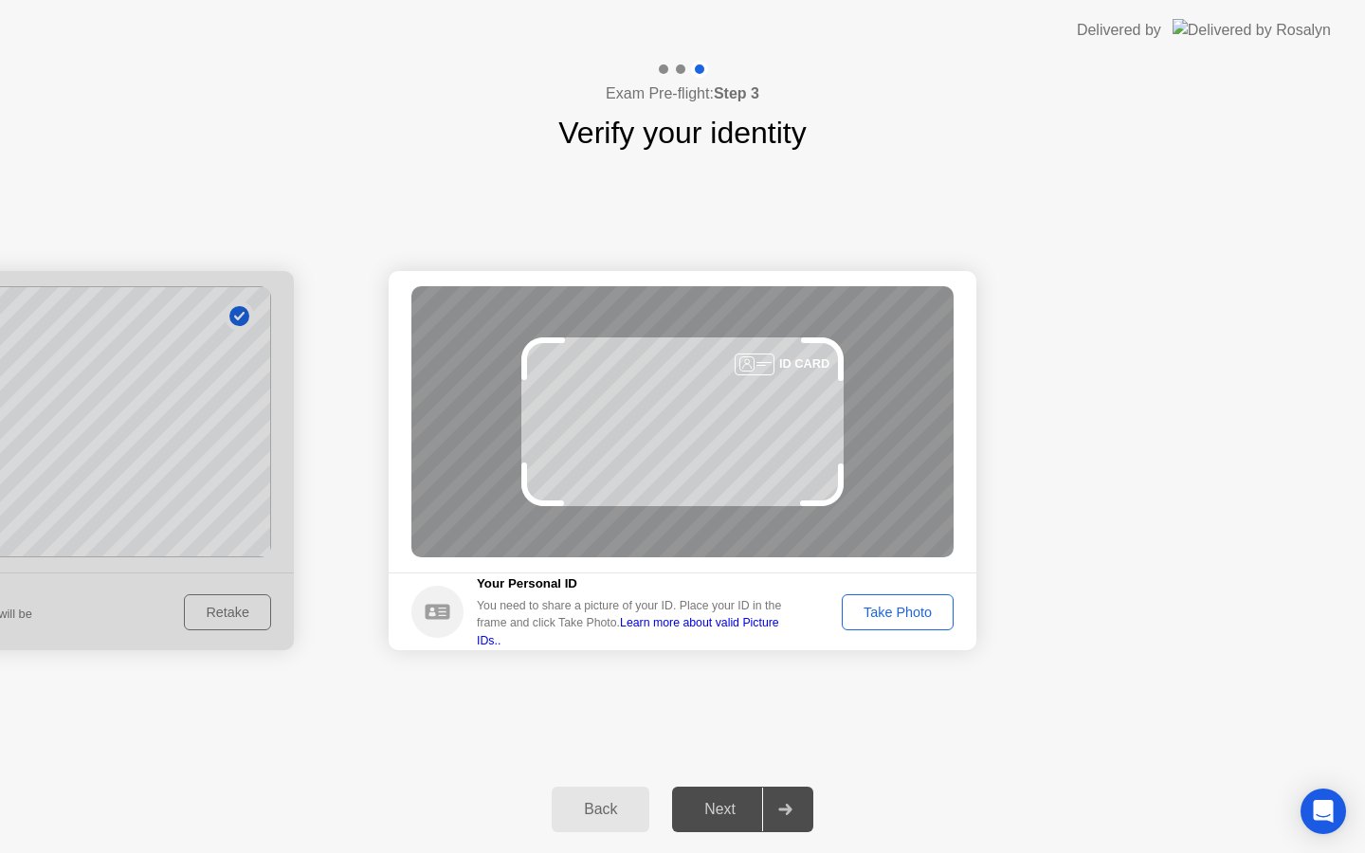
click at [904, 618] on div "Take Photo" at bounding box center [897, 612] width 99 height 15
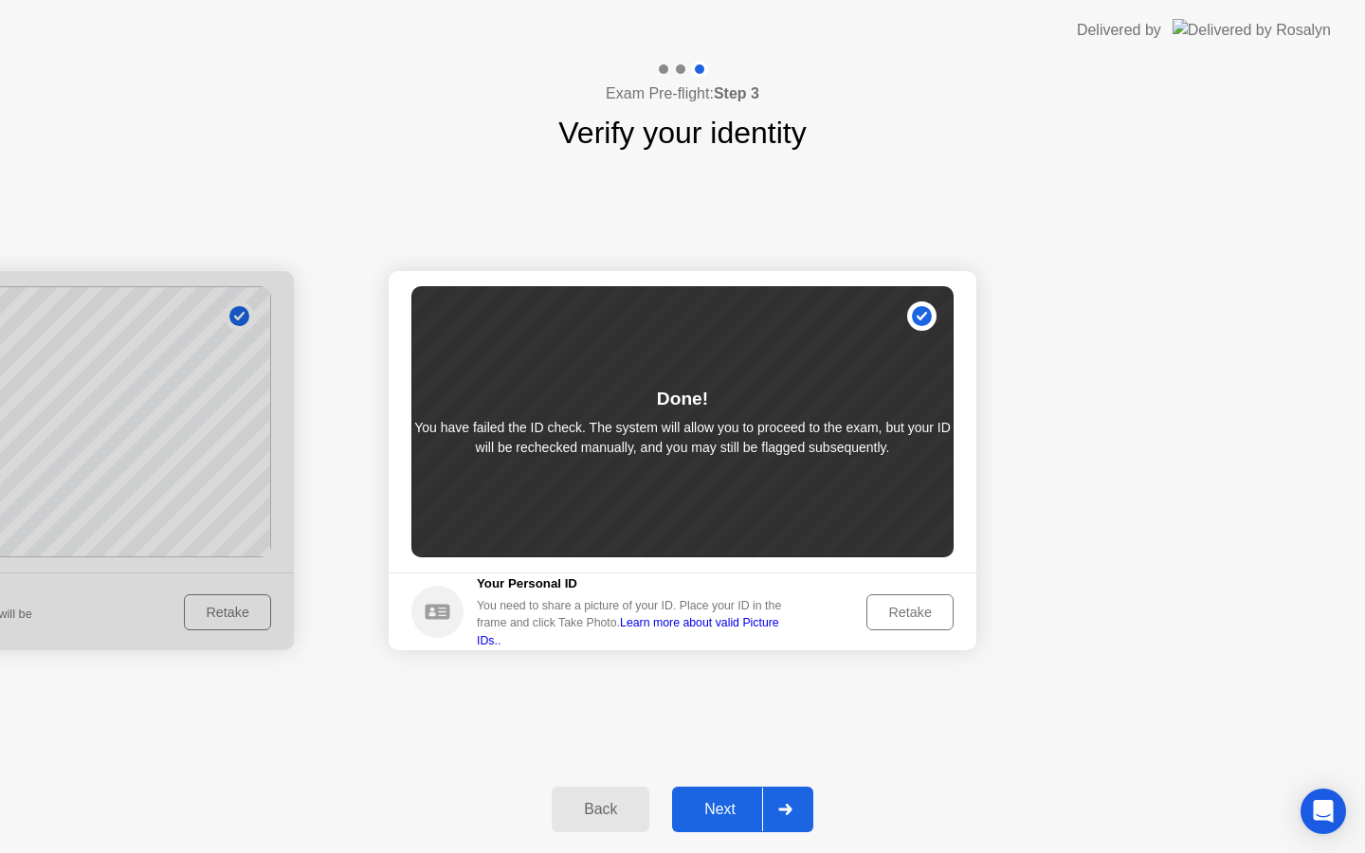
click at [726, 812] on div "Next" at bounding box center [720, 809] width 84 height 17
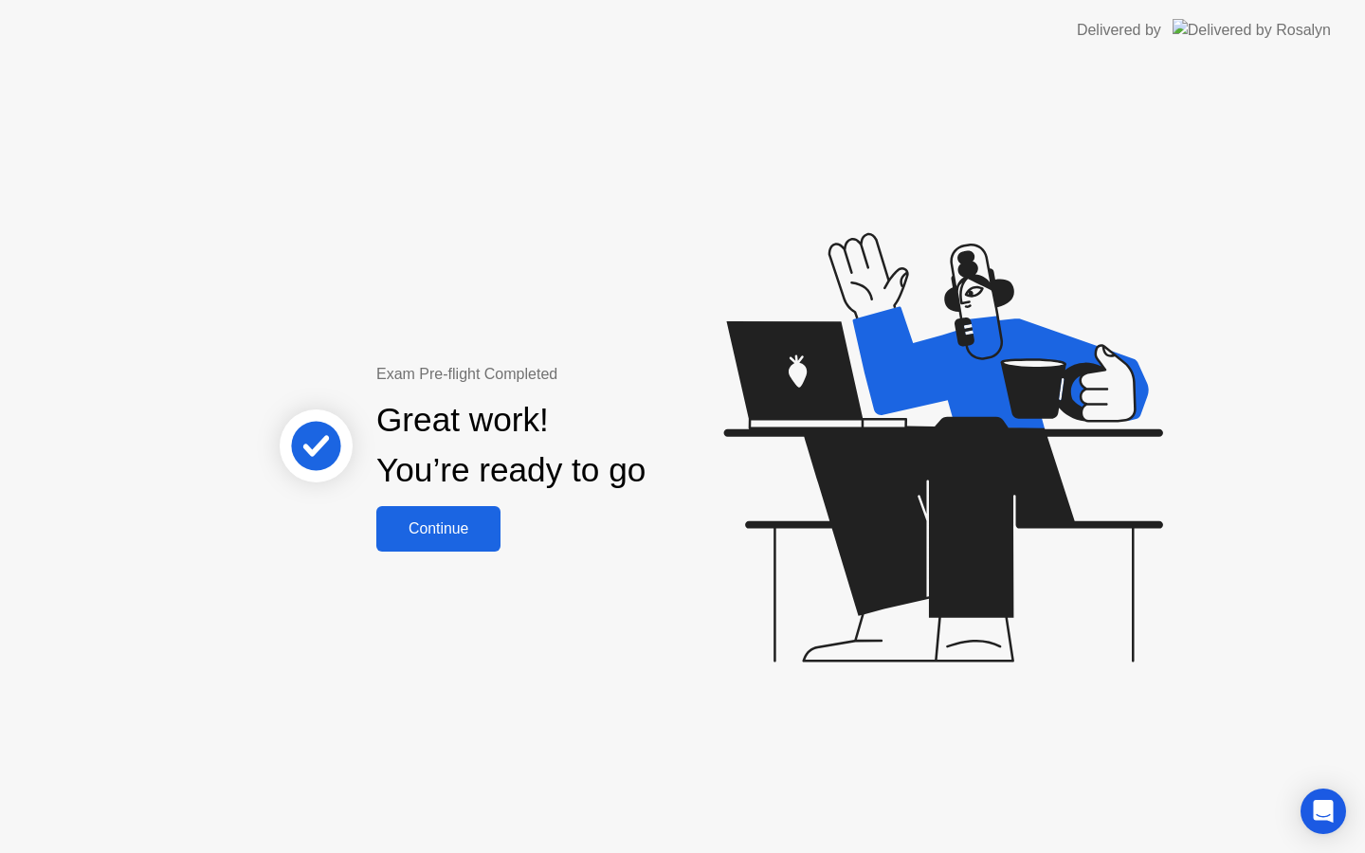
click at [434, 527] on div "Continue" at bounding box center [438, 528] width 113 height 17
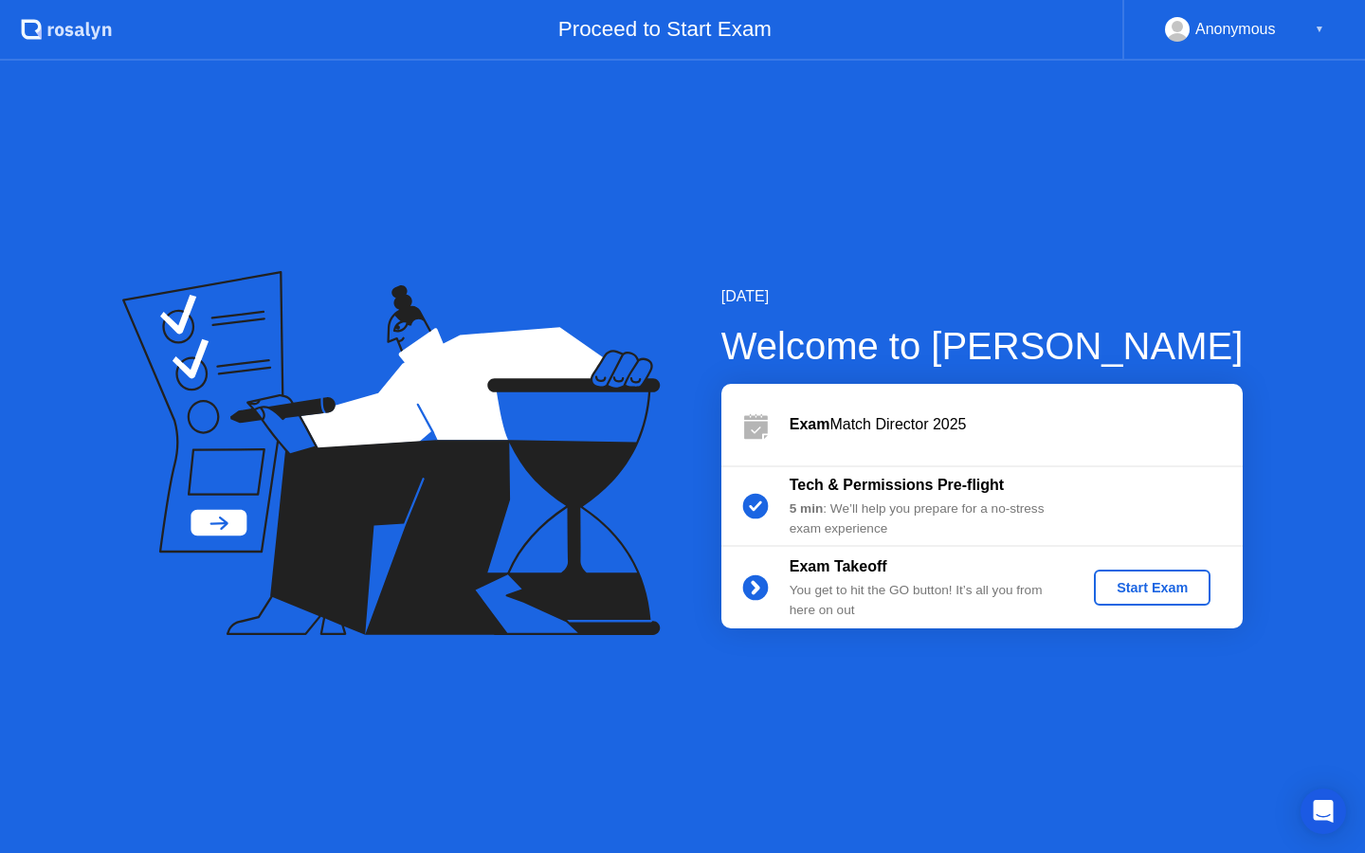
click at [1137, 583] on div "Start Exam" at bounding box center [1151, 587] width 101 height 15
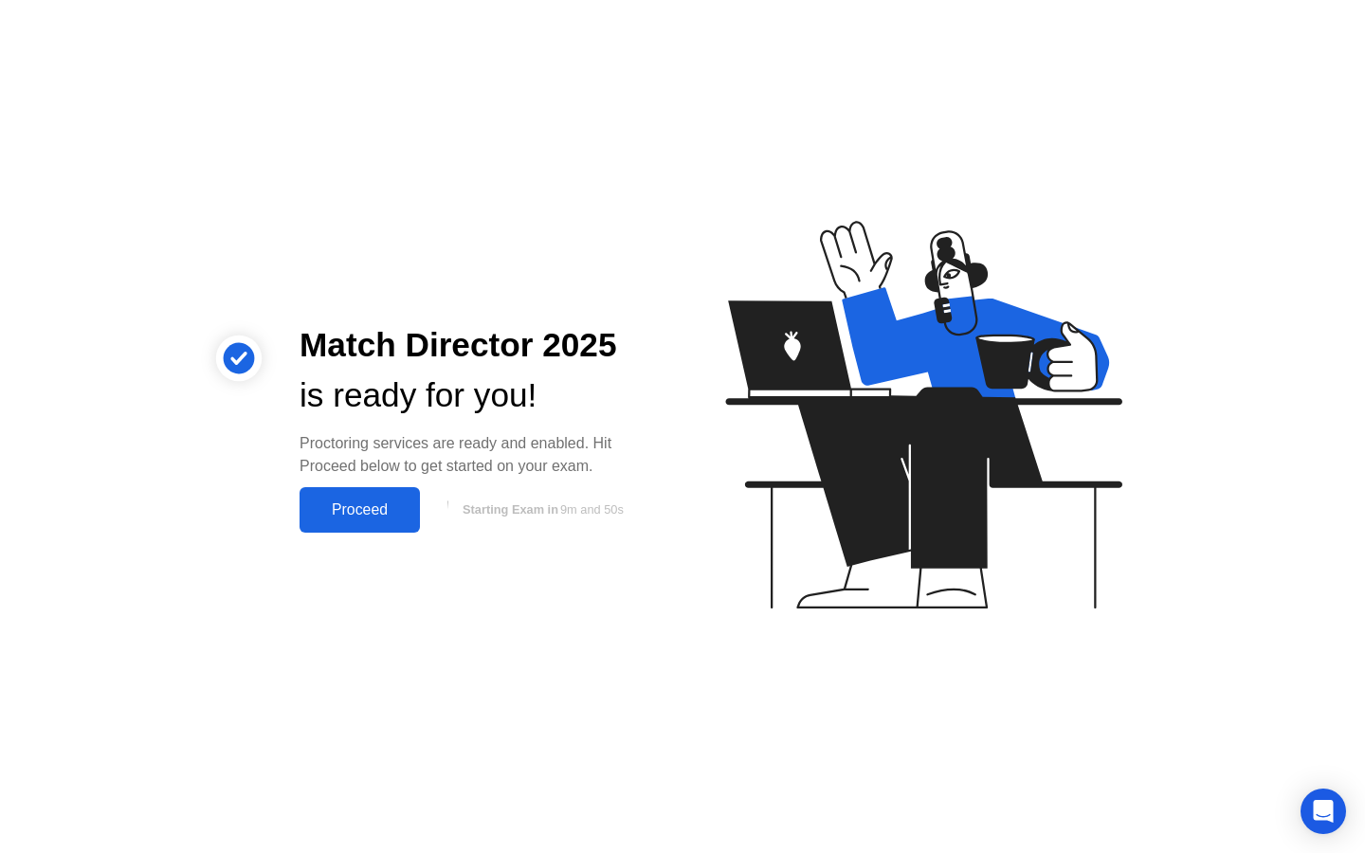
click at [364, 514] on div "Proceed" at bounding box center [359, 509] width 109 height 17
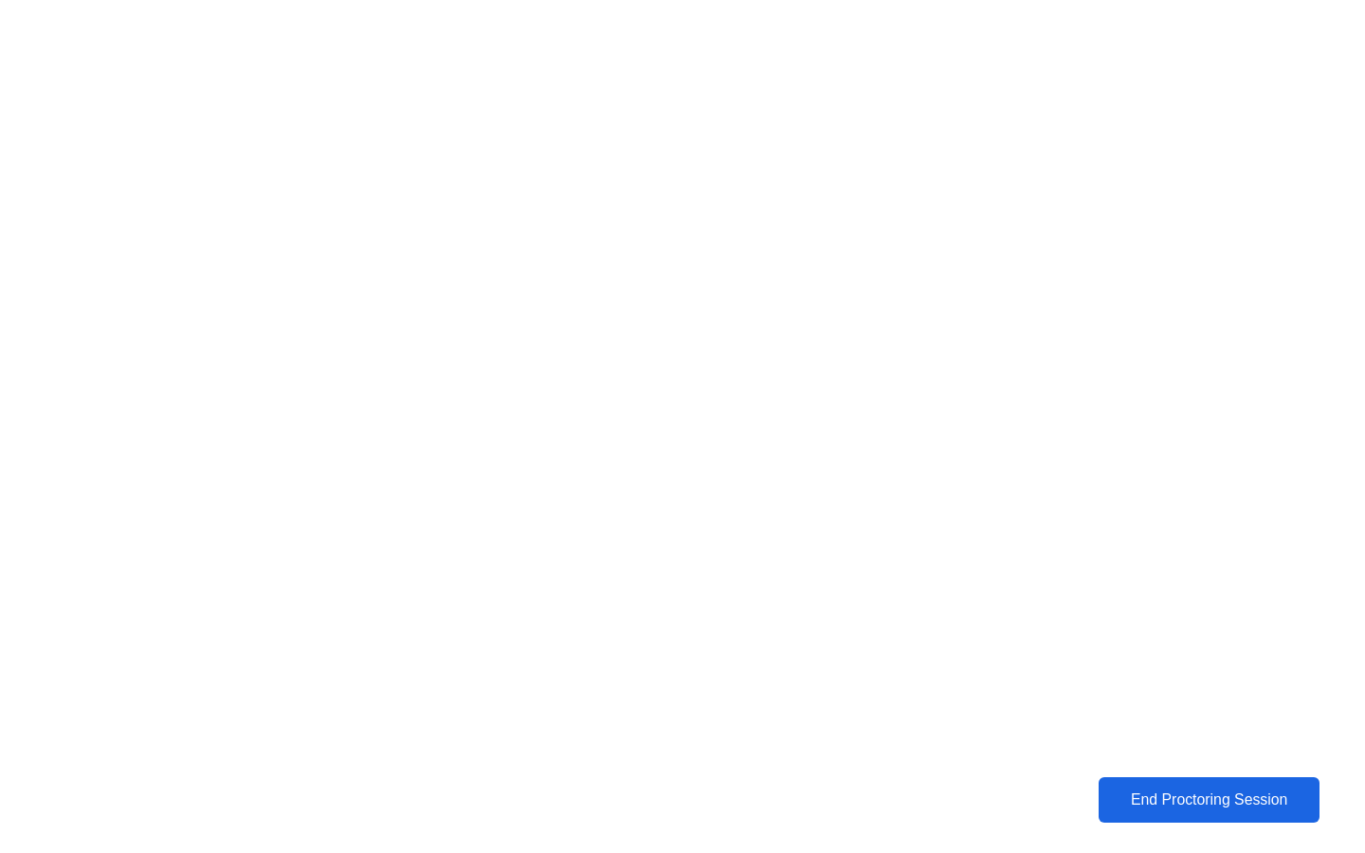
click at [1149, 801] on div "End Proctoring Session" at bounding box center [1208, 799] width 209 height 17
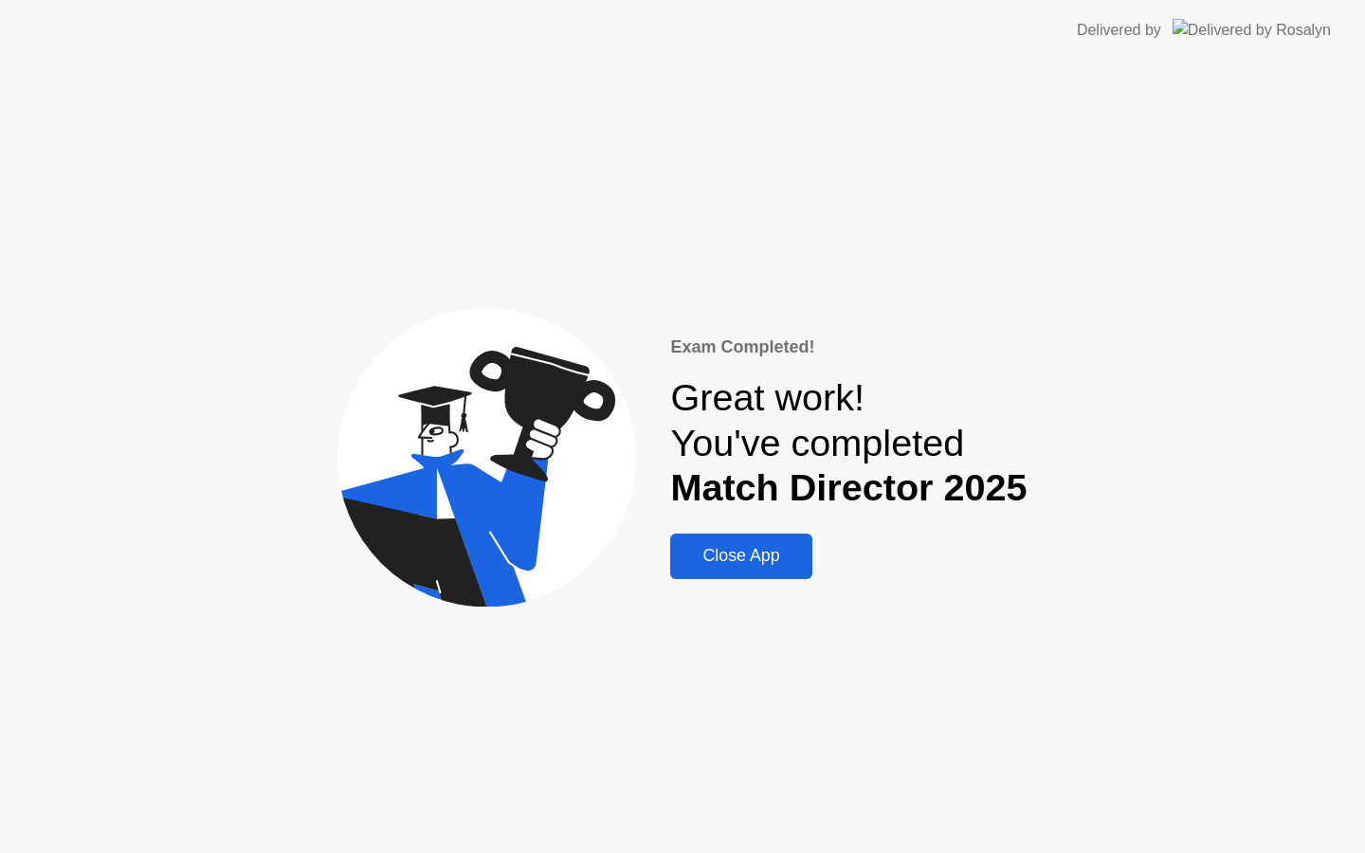
click at [726, 570] on button "Close App" at bounding box center [740, 556] width 141 height 45
